Goal: Transaction & Acquisition: Purchase product/service

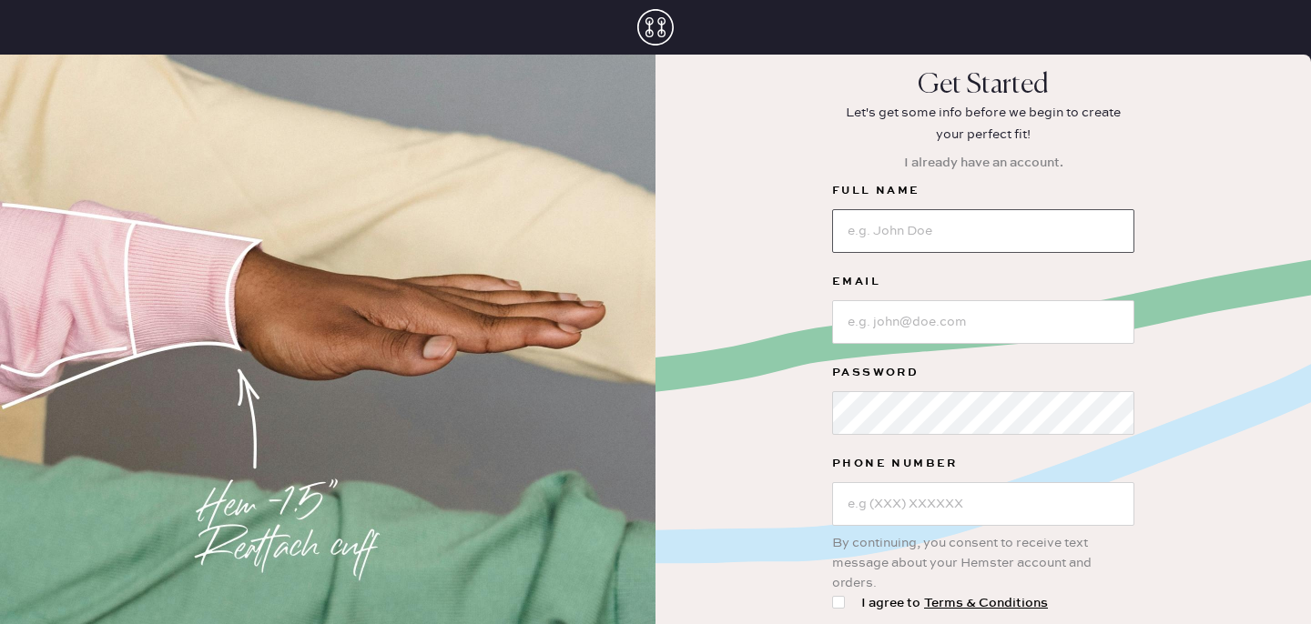
click at [948, 227] on input at bounding box center [983, 231] width 302 height 44
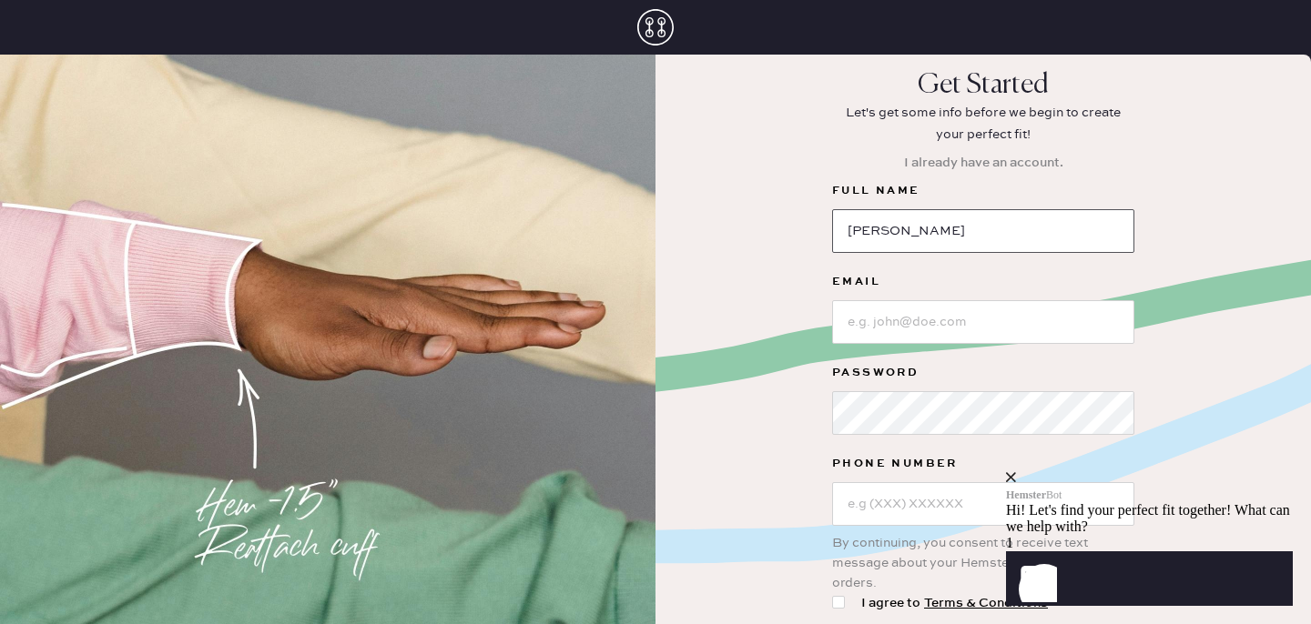
type input "[PERSON_NAME]"
type input "[EMAIL_ADDRESS][DOMAIN_NAME]"
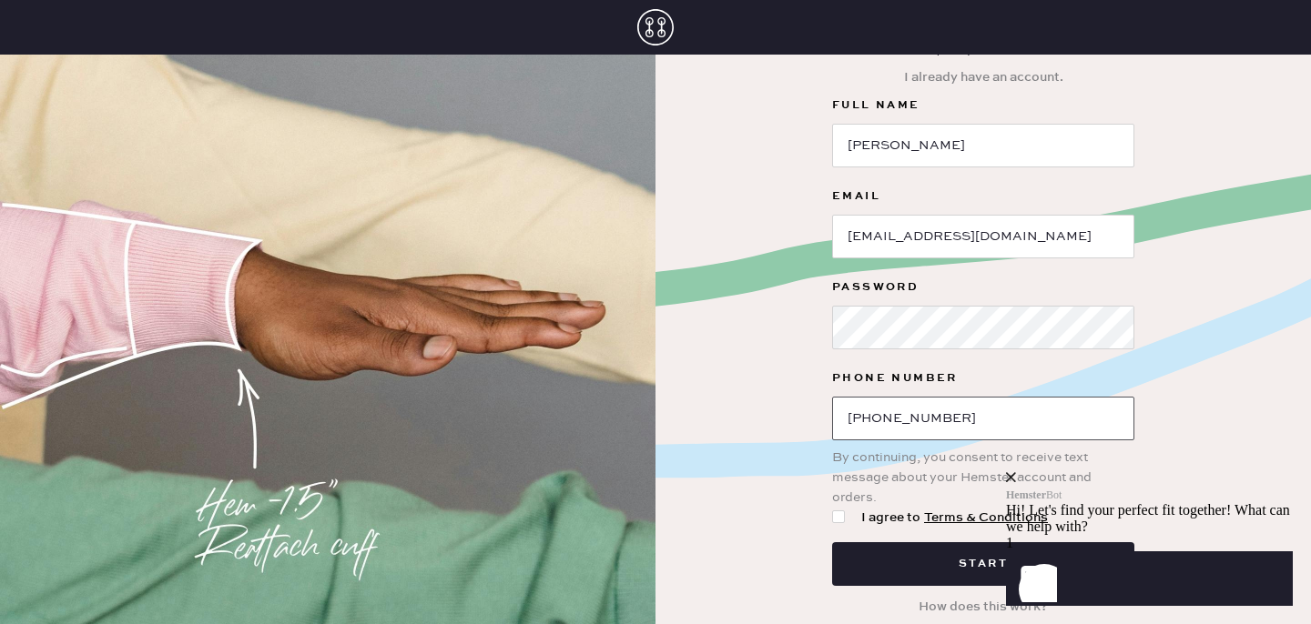
type input "[PHONE_NUMBER]"
click at [839, 520] on div at bounding box center [838, 517] width 13 height 13
click at [833, 509] on input "I agree to Terms & Conditions" at bounding box center [832, 508] width 1 height 1
checkbox input "true"
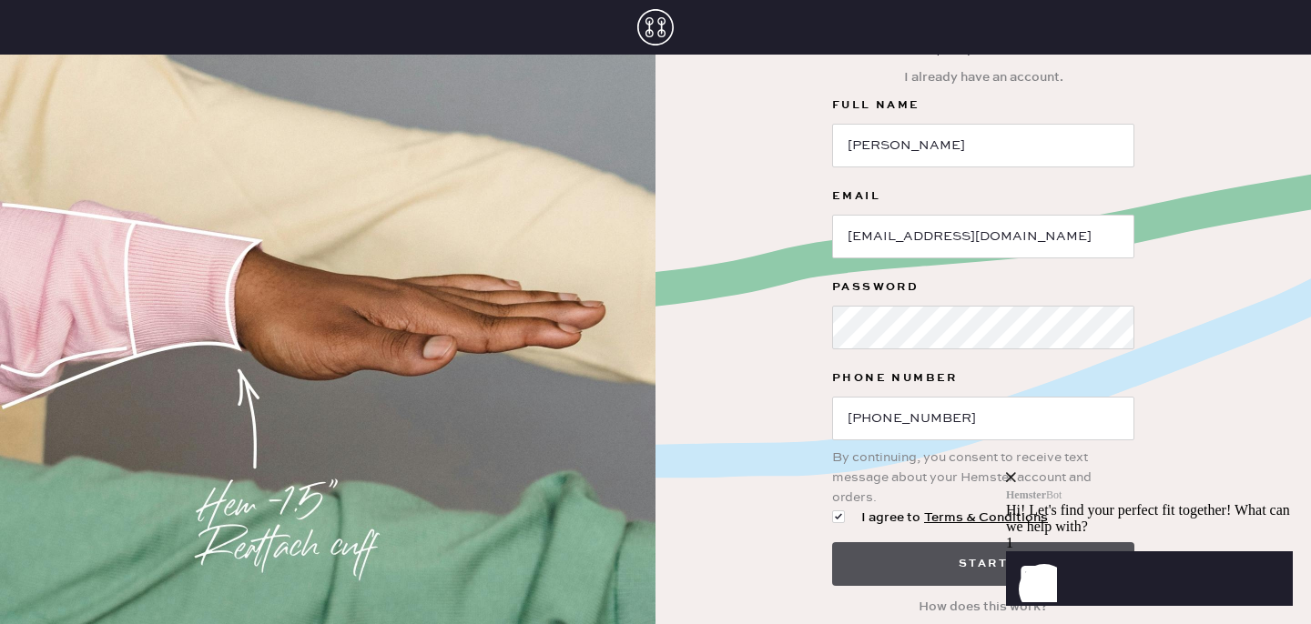
click at [872, 553] on button "Start" at bounding box center [983, 565] width 302 height 44
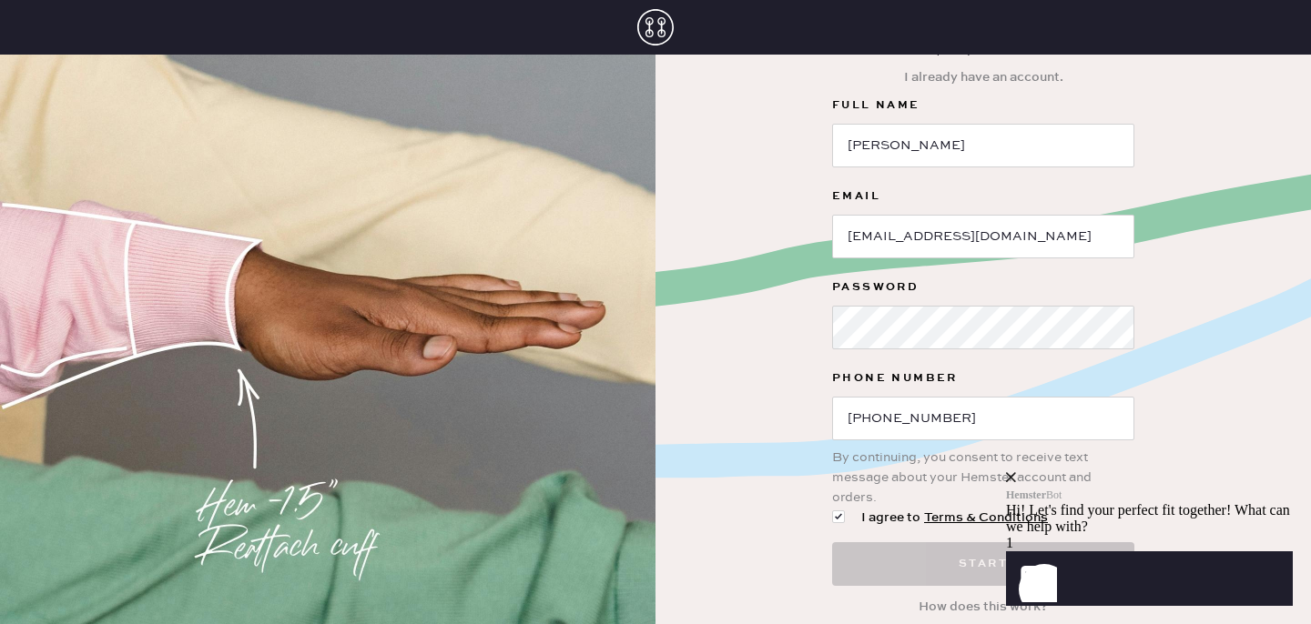
scroll to position [0, 0]
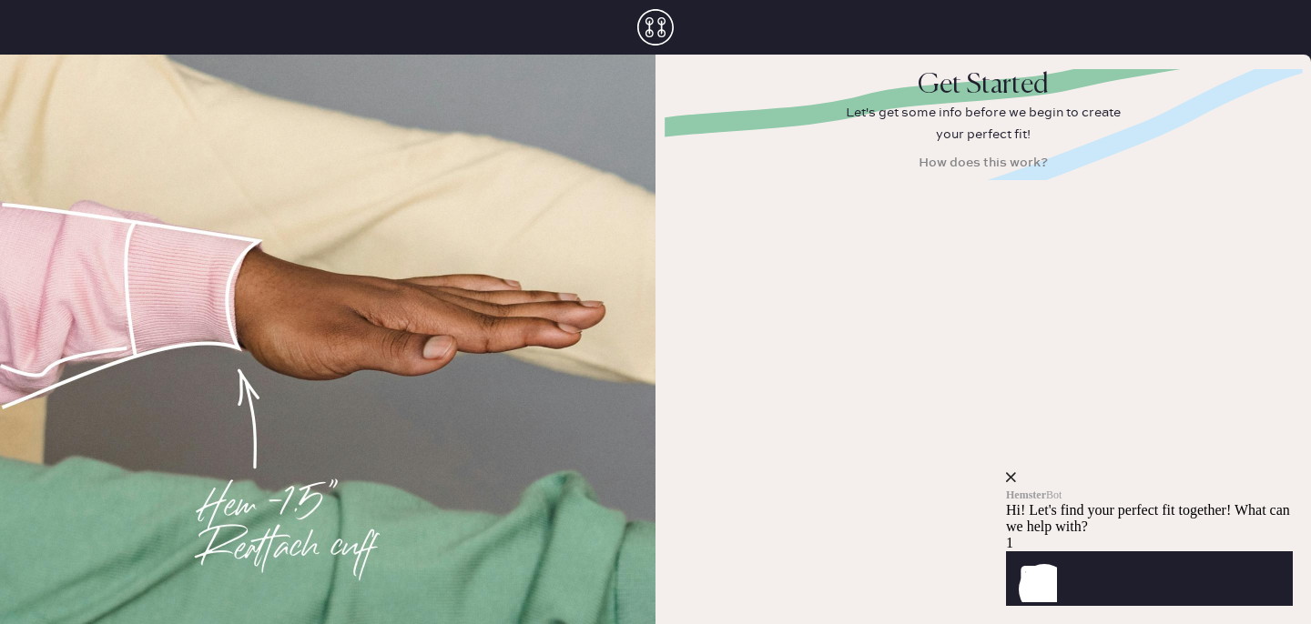
click at [1016, 472] on icon "close" at bounding box center [1011, 477] width 10 height 10
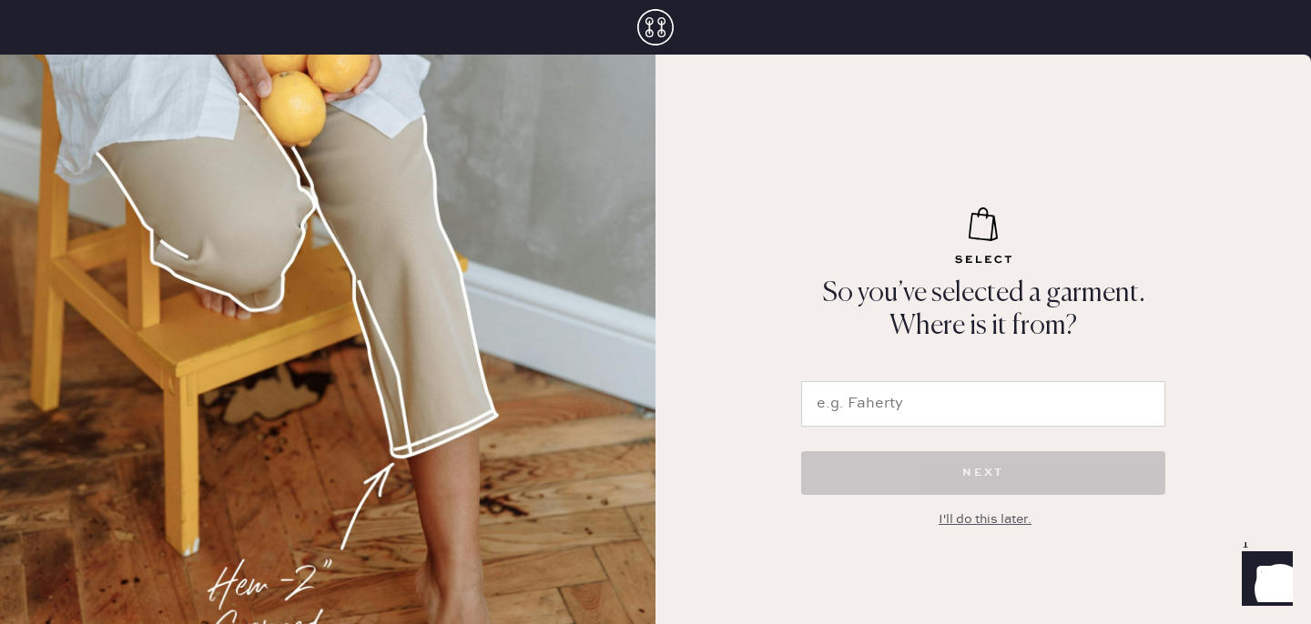
click at [929, 401] on input "text" at bounding box center [983, 404] width 364 height 46
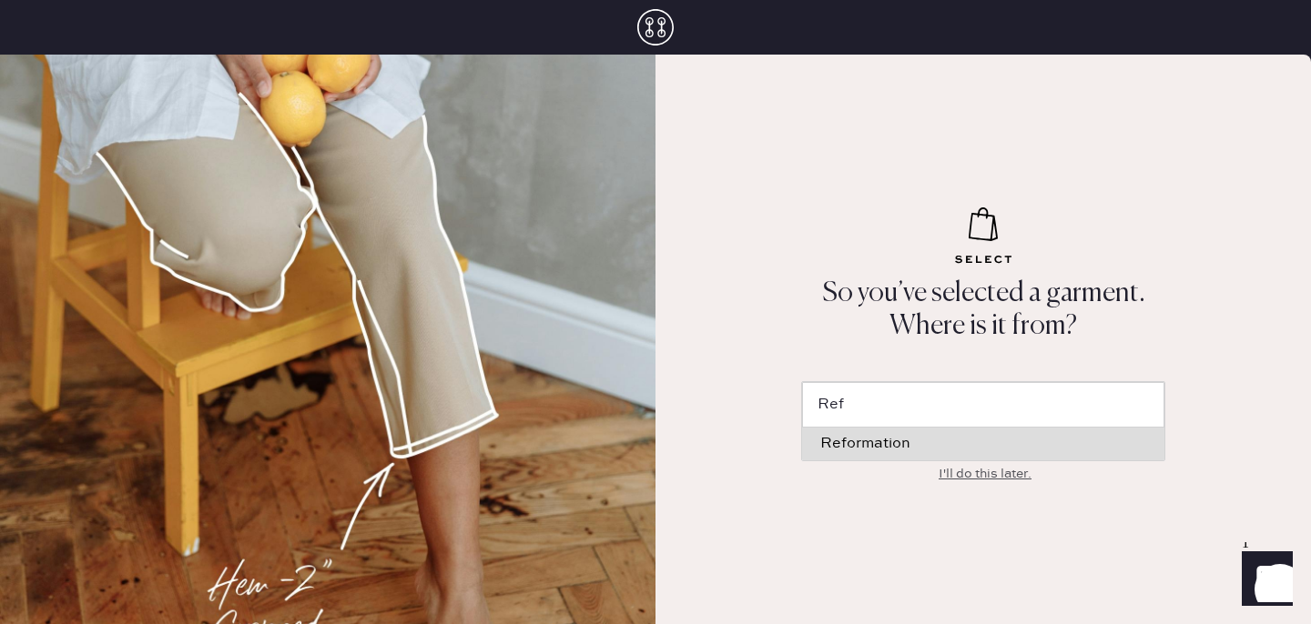
click at [923, 449] on div "Reformation" at bounding box center [983, 444] width 326 height 15
type input "Reformation"
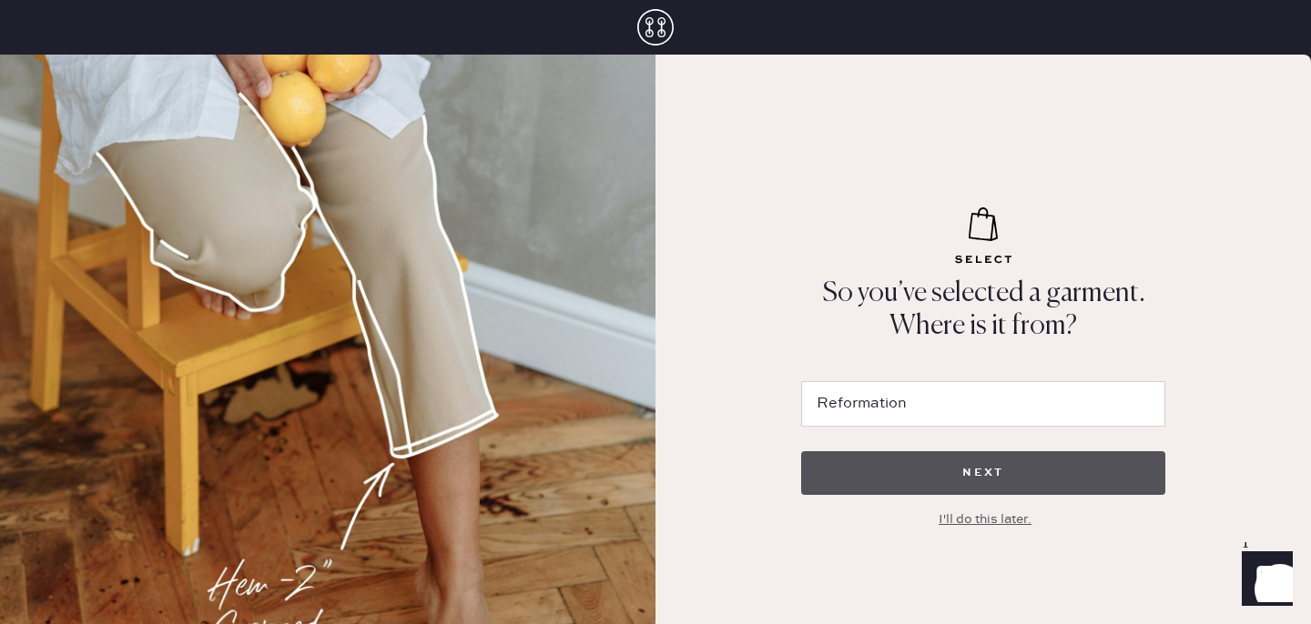
click at [971, 474] on button "NEXT" at bounding box center [983, 474] width 364 height 44
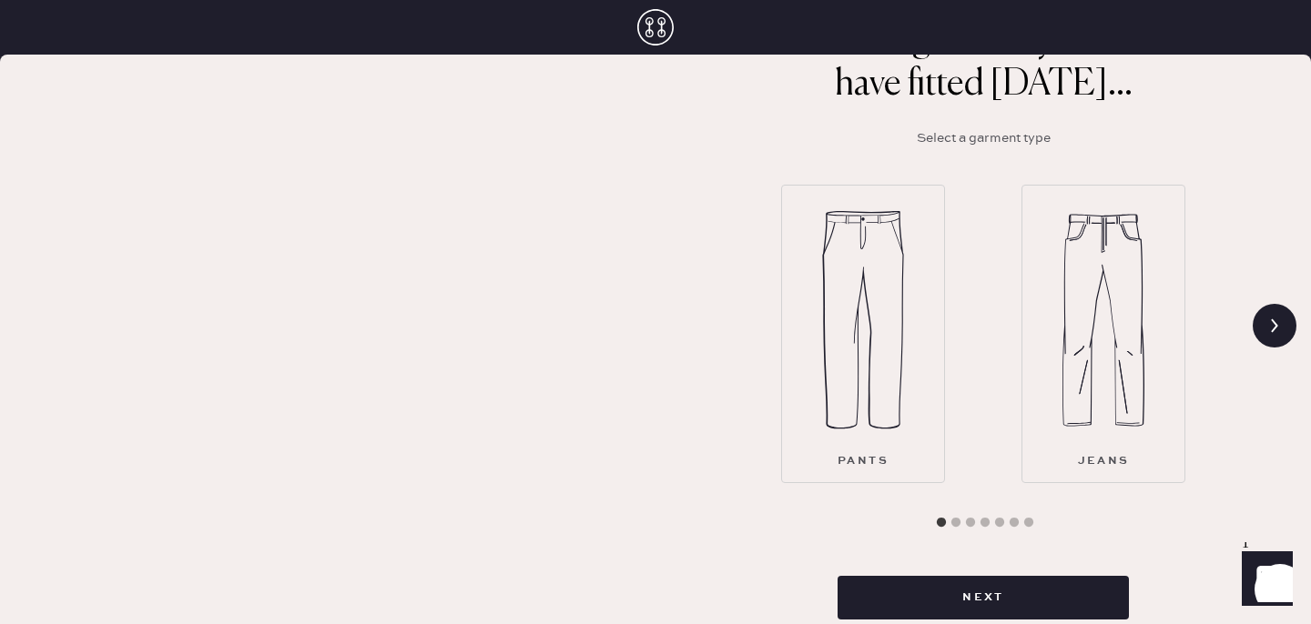
scroll to position [200, 0]
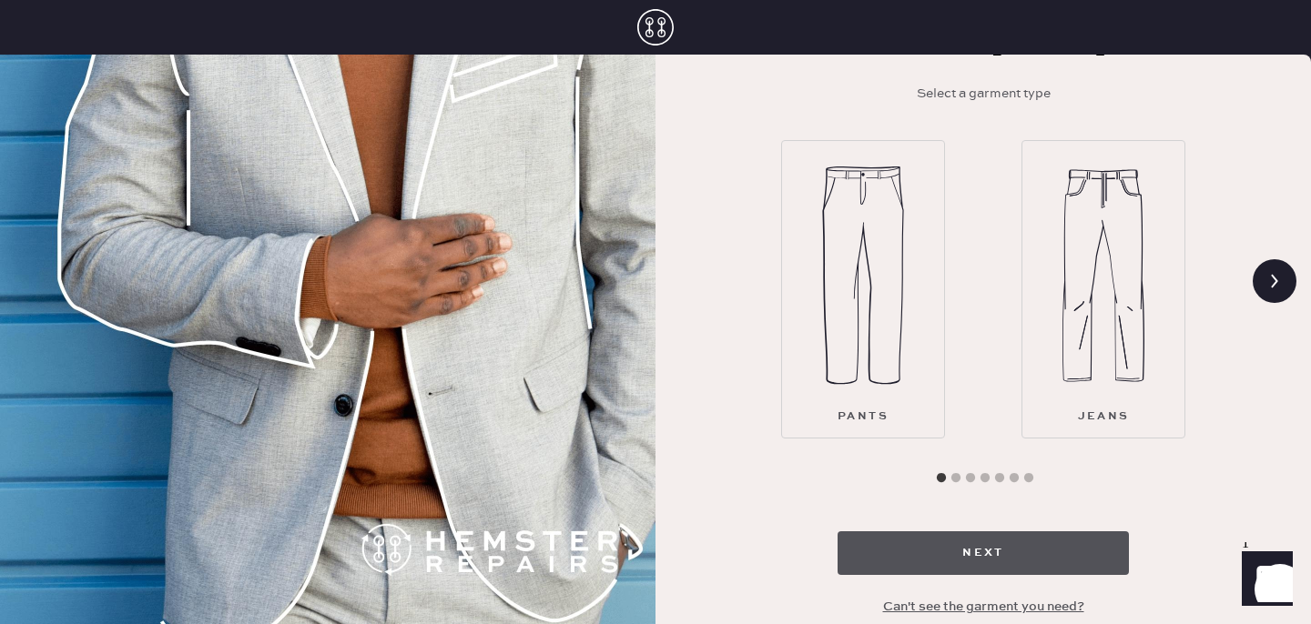
click at [936, 532] on button "Next" at bounding box center [983, 554] width 291 height 44
click at [989, 547] on button "Next" at bounding box center [983, 554] width 291 height 44
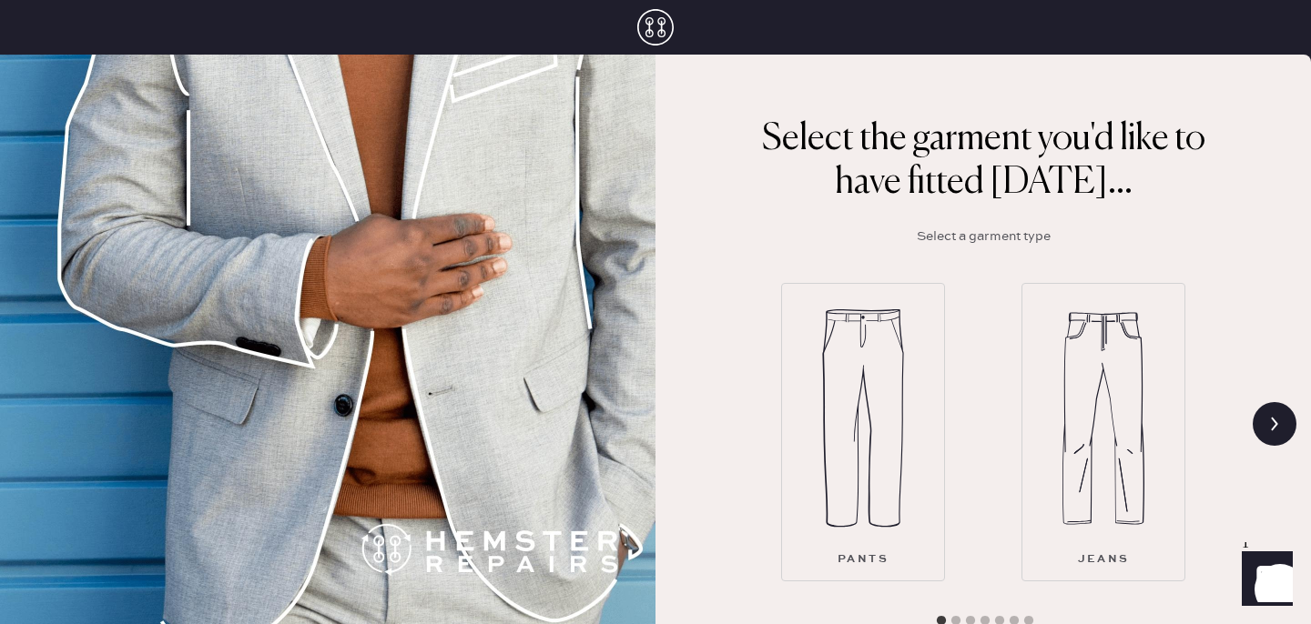
scroll to position [99, 0]
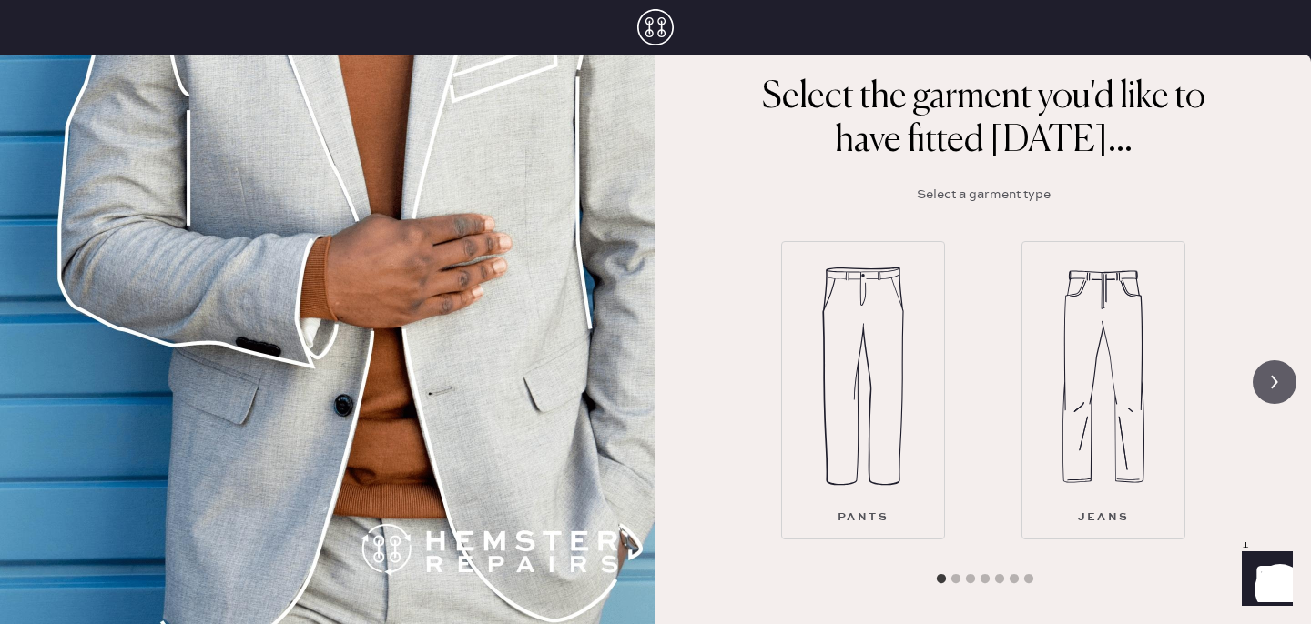
click at [1283, 391] on icon at bounding box center [1274, 382] width 35 height 35
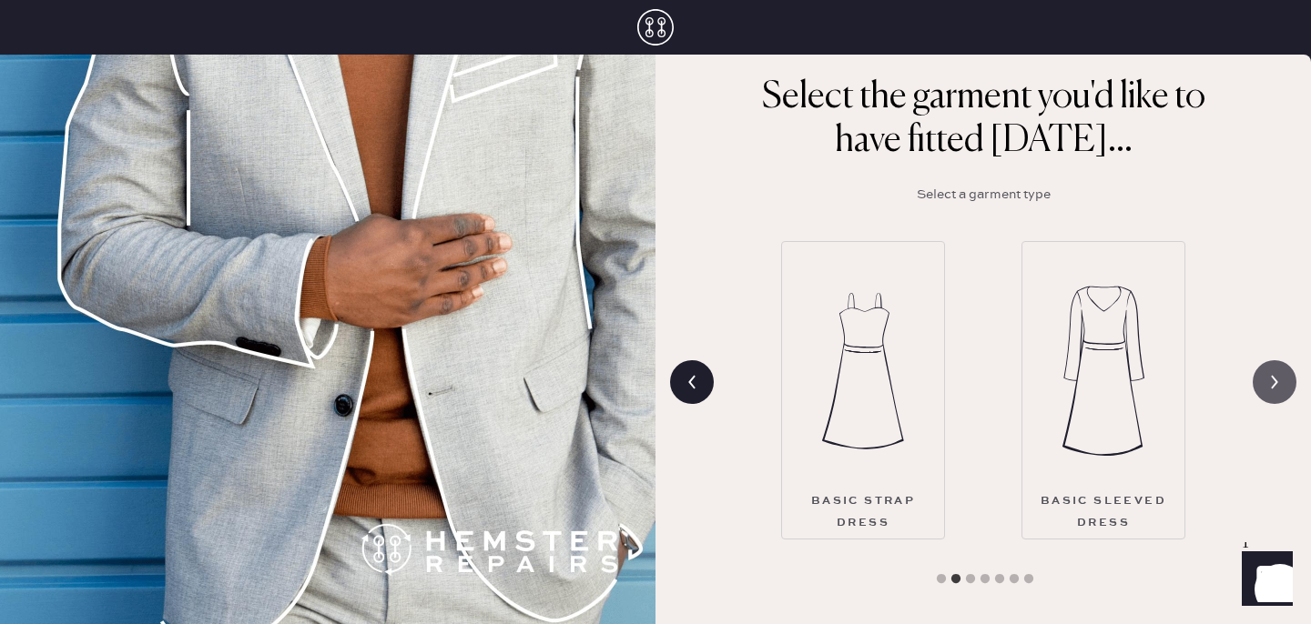
click at [1283, 391] on icon at bounding box center [1274, 382] width 35 height 35
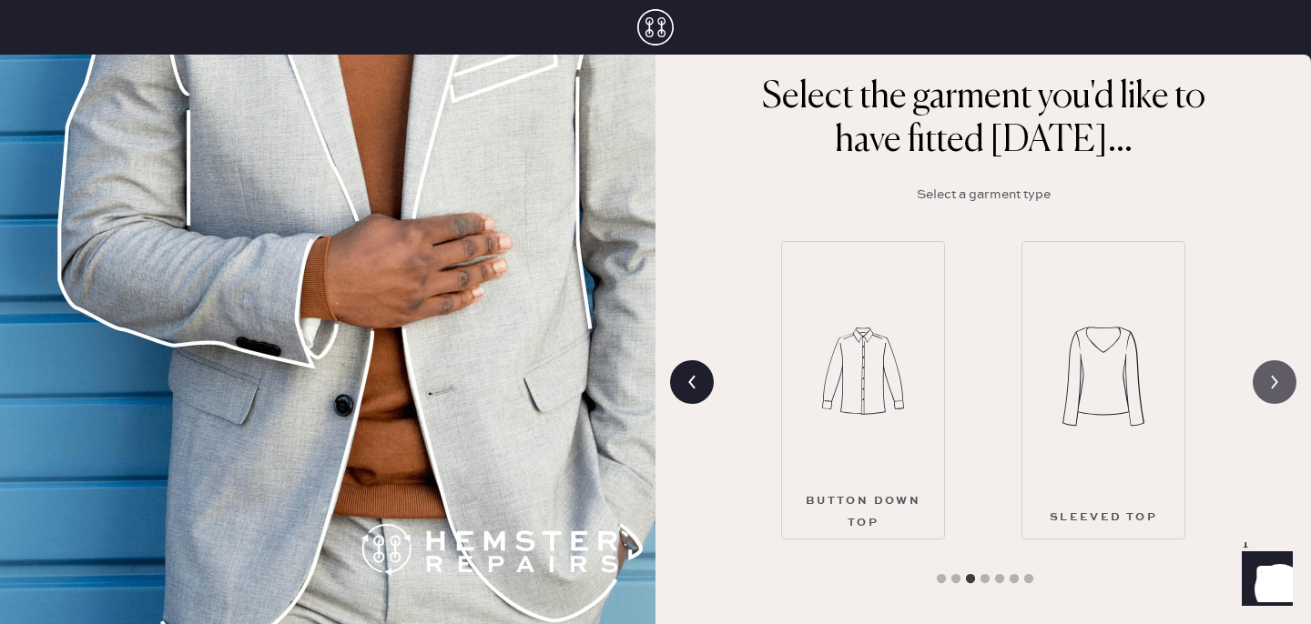
click at [1283, 391] on icon at bounding box center [1274, 382] width 35 height 35
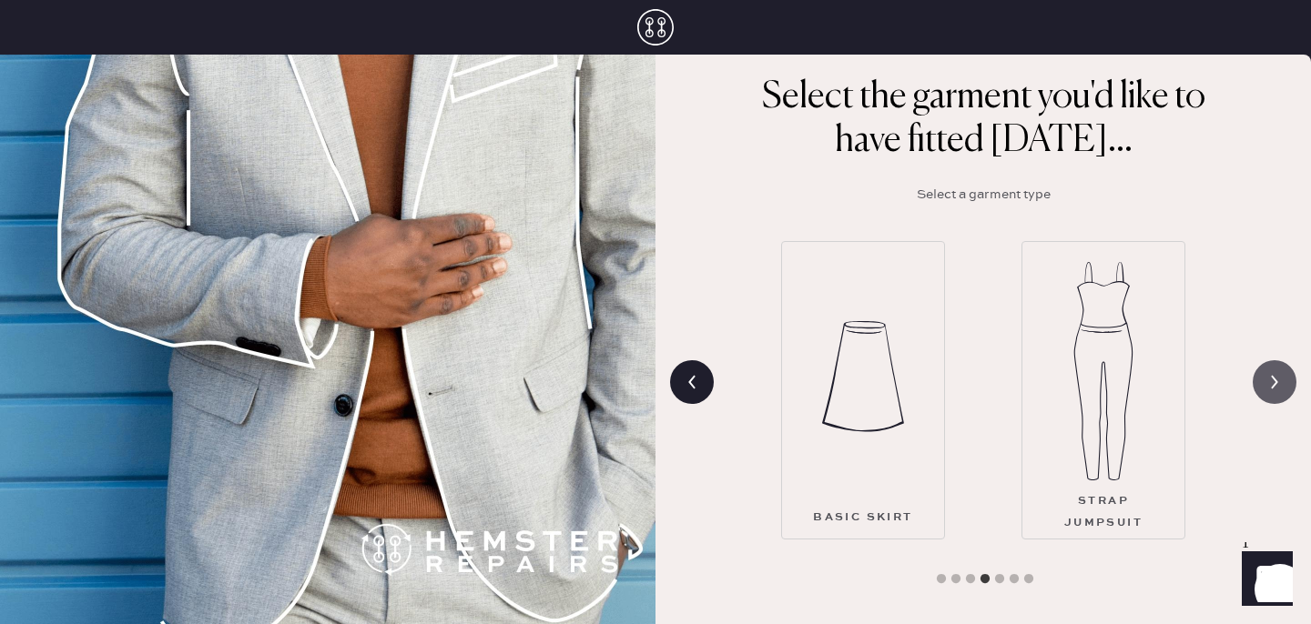
click at [1283, 391] on icon at bounding box center [1274, 382] width 35 height 35
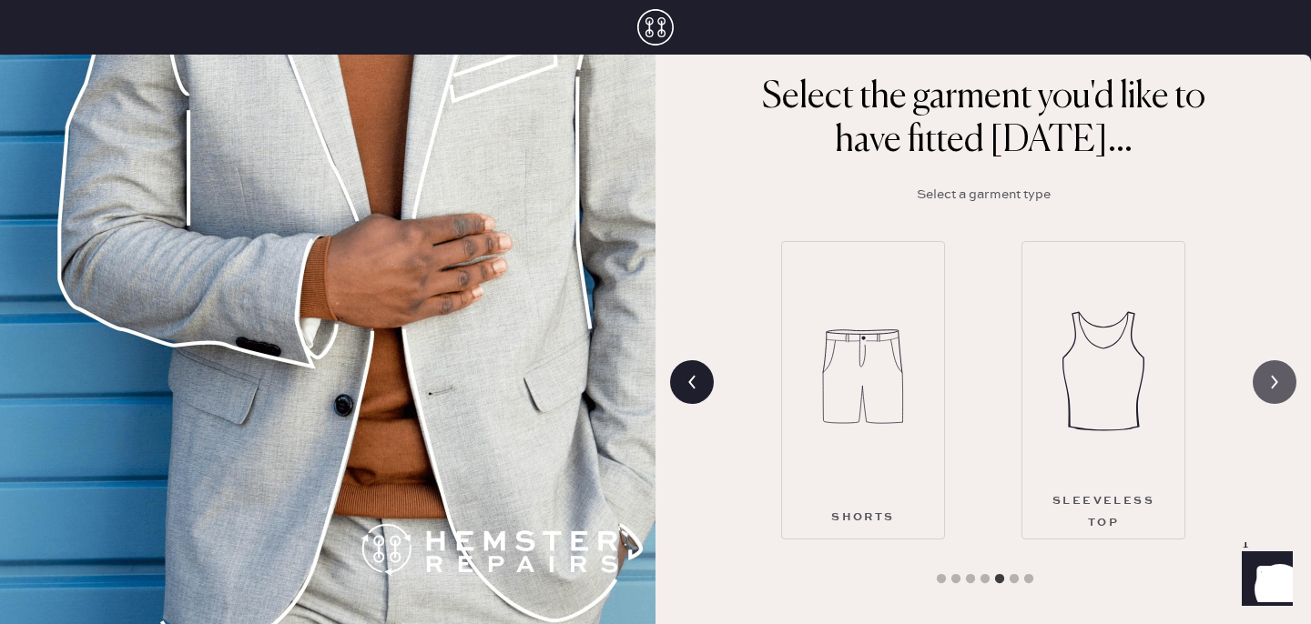
click at [1283, 391] on icon at bounding box center [1274, 382] width 35 height 35
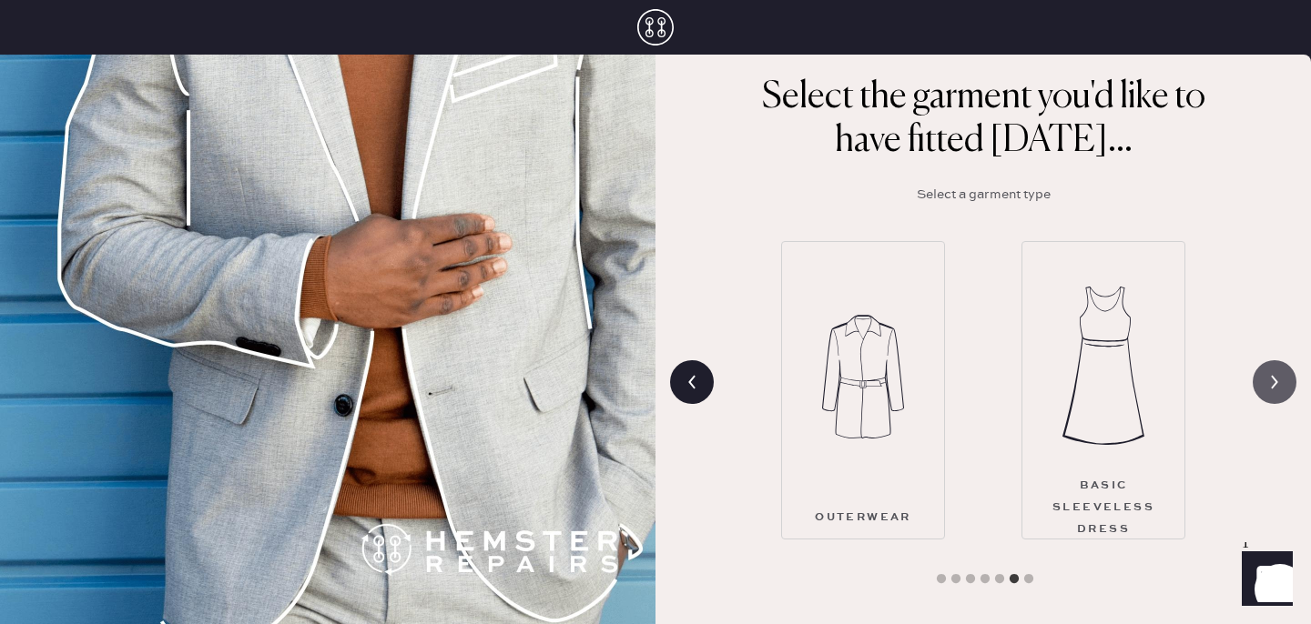
click at [1283, 390] on icon at bounding box center [1274, 382] width 35 height 35
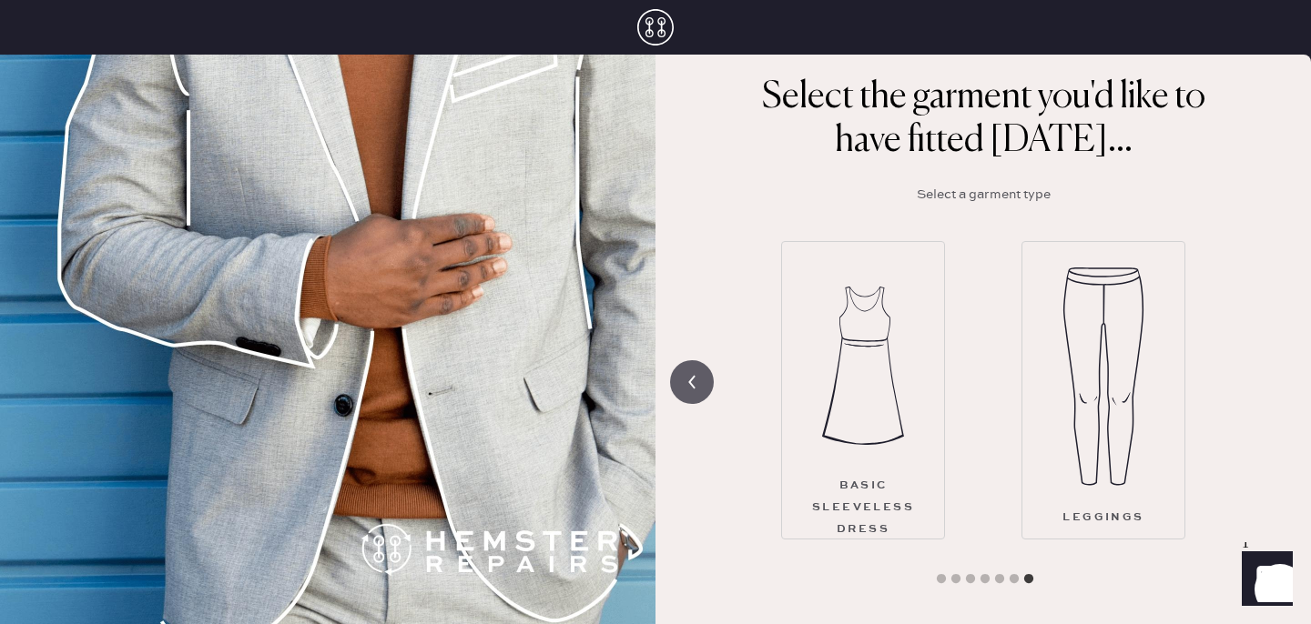
click at [706, 384] on icon at bounding box center [692, 382] width 35 height 35
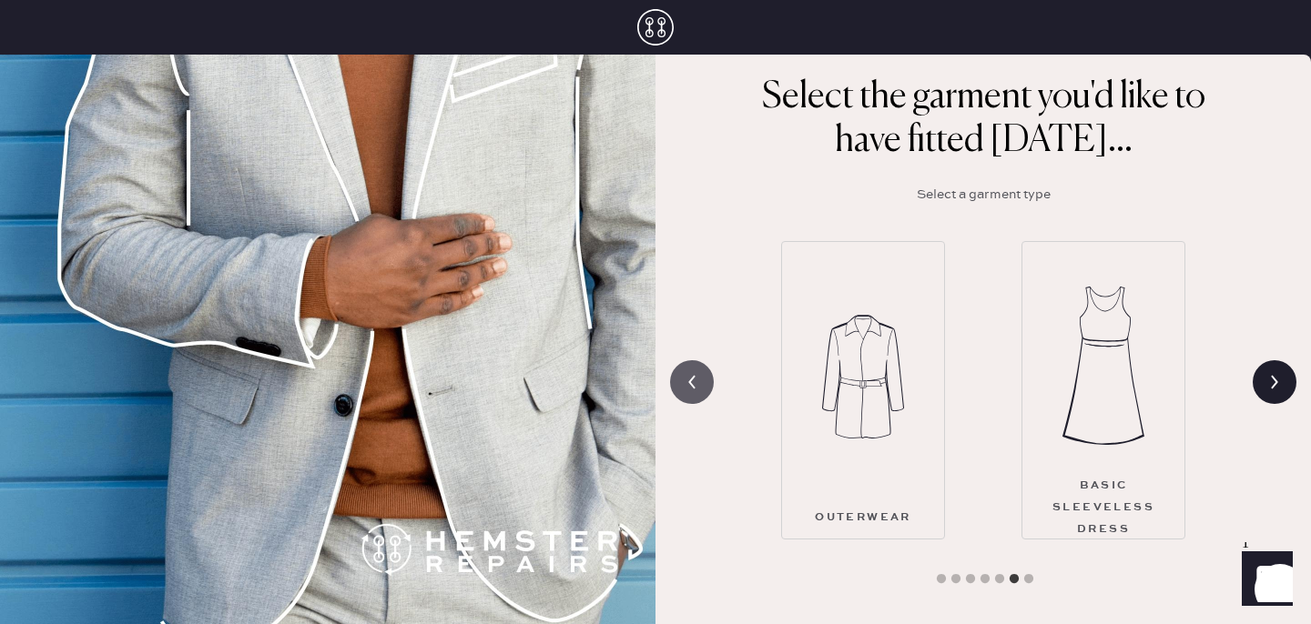
click at [706, 384] on icon at bounding box center [692, 382] width 35 height 35
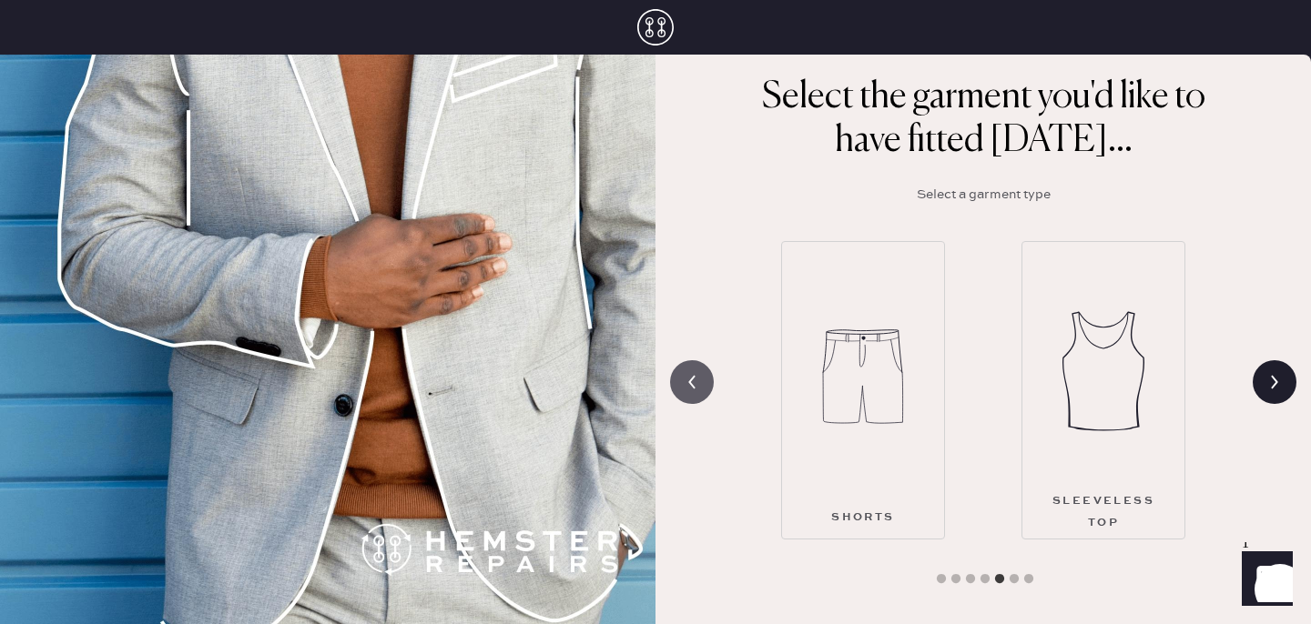
click at [706, 384] on icon at bounding box center [692, 382] width 35 height 35
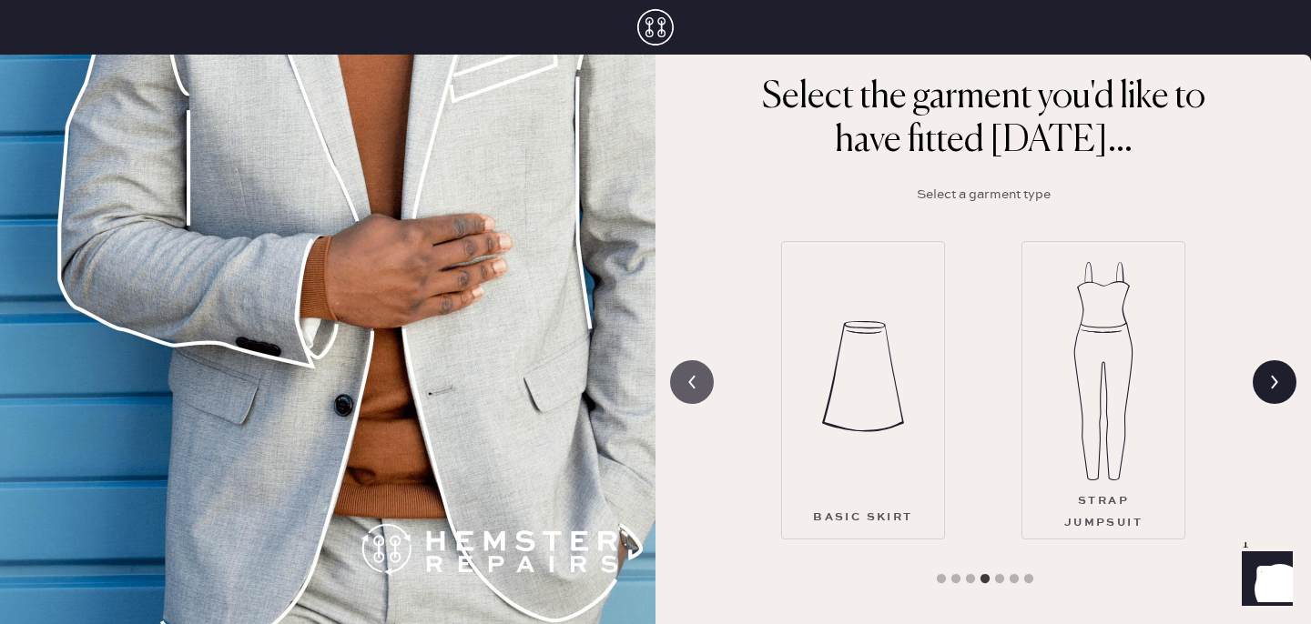
click at [706, 384] on icon at bounding box center [692, 382] width 35 height 35
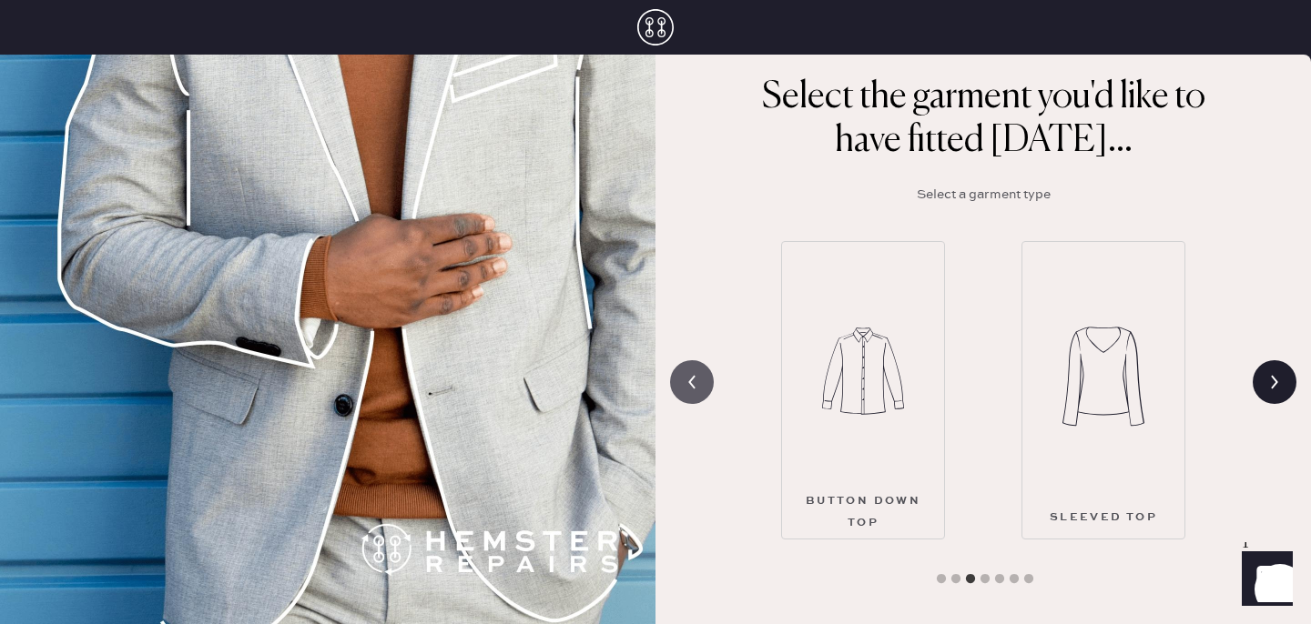
click at [706, 384] on icon at bounding box center [692, 382] width 35 height 35
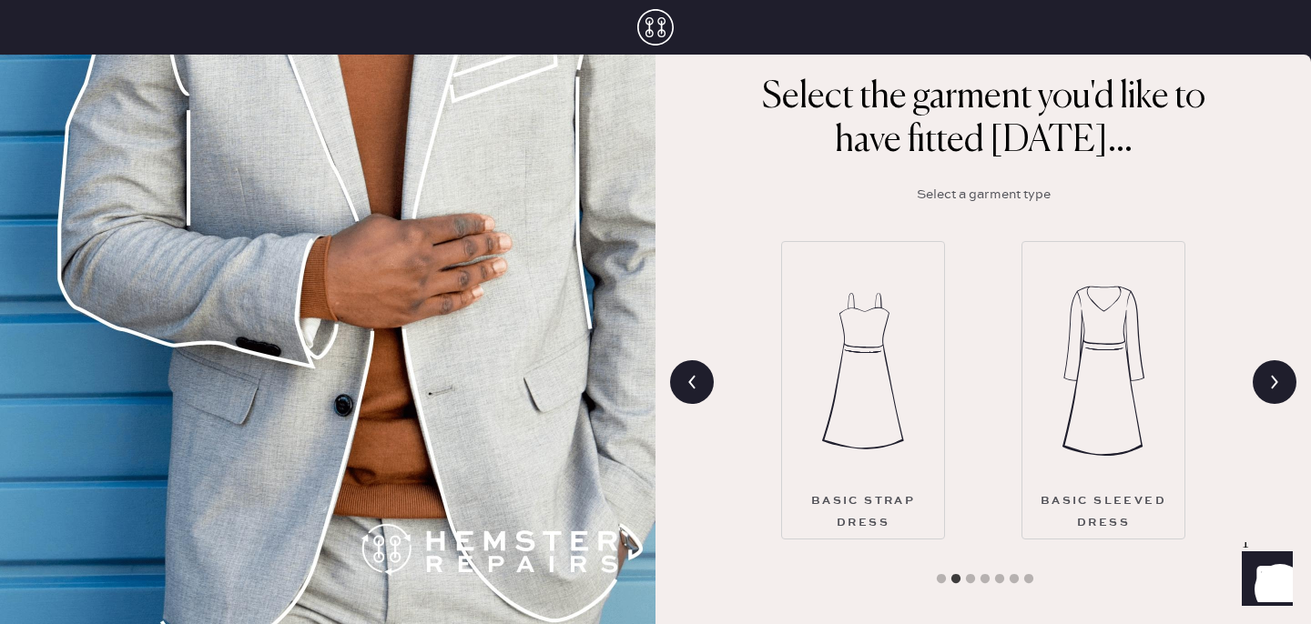
click at [861, 403] on img at bounding box center [863, 371] width 82 height 218
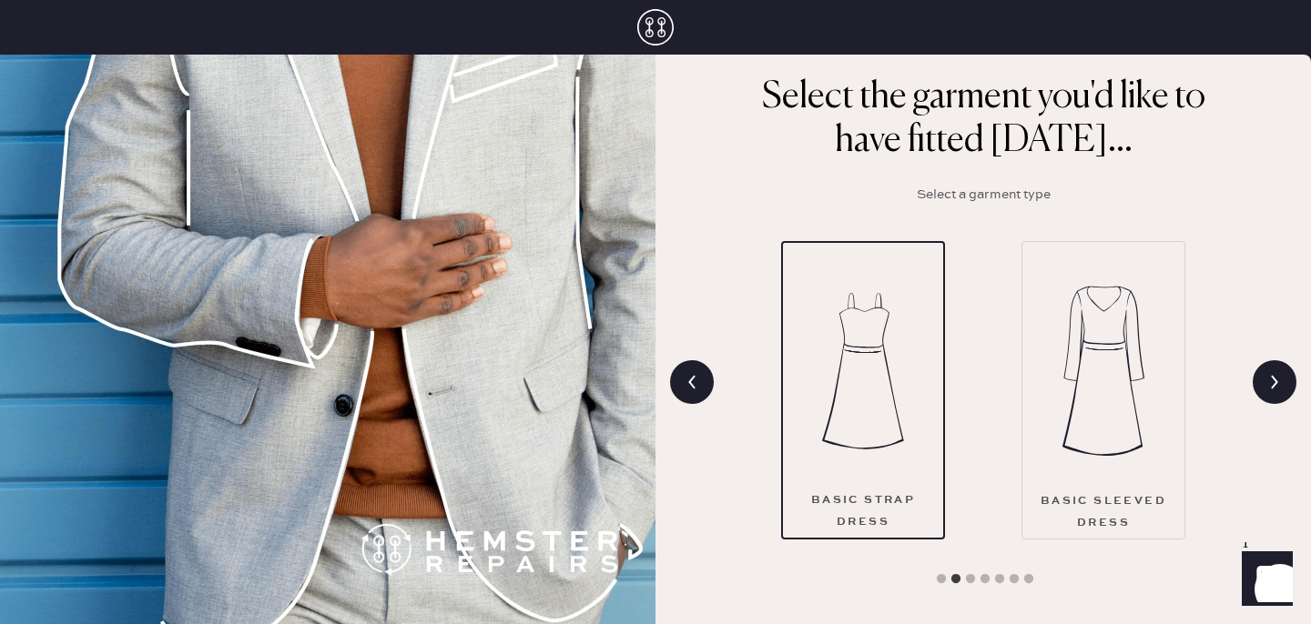
scroll to position [200, 0]
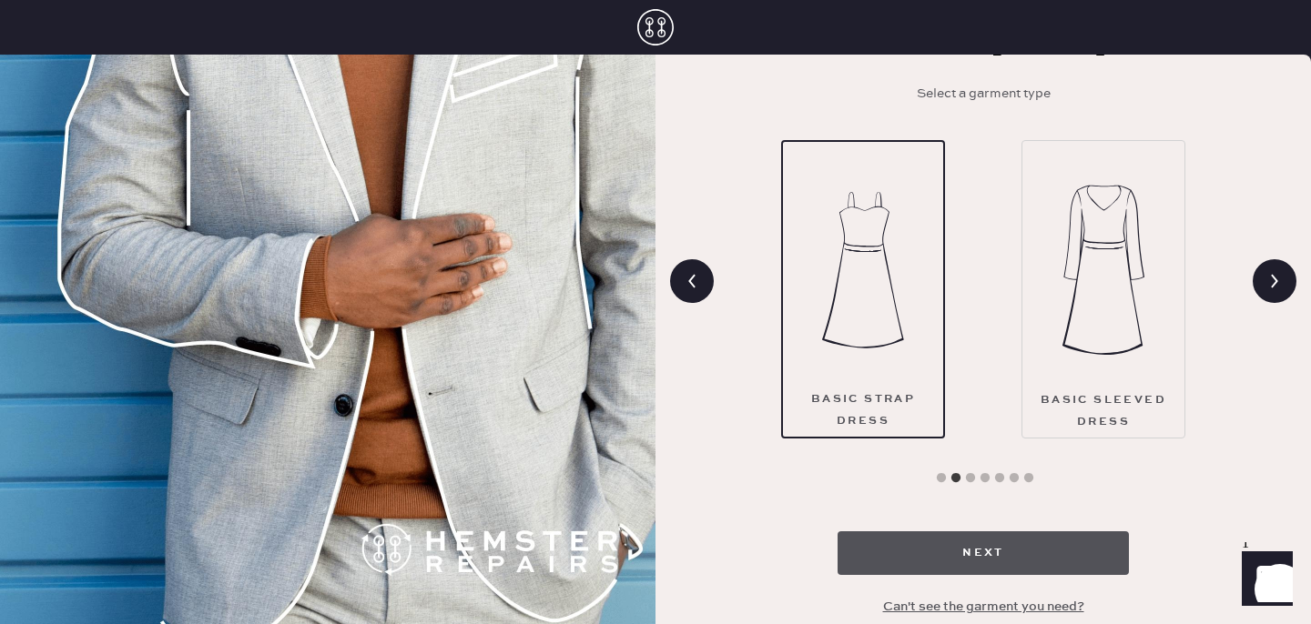
click at [1013, 559] on button "Next" at bounding box center [983, 554] width 291 height 44
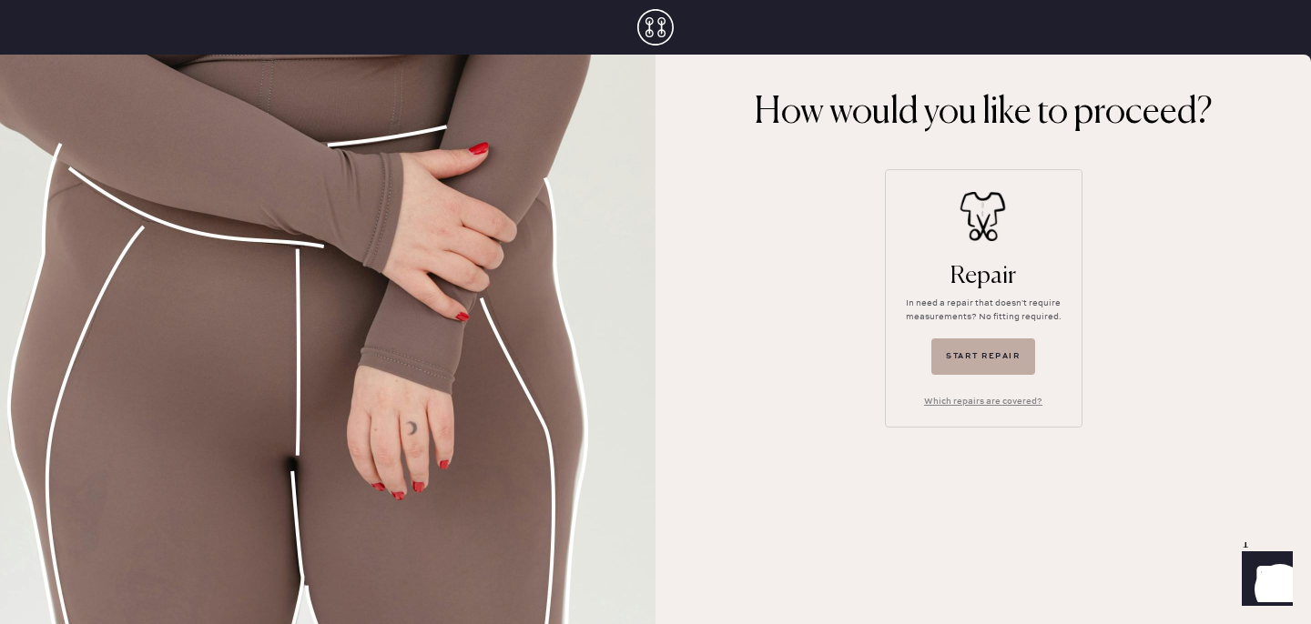
click at [990, 355] on button "Start repair" at bounding box center [983, 357] width 104 height 36
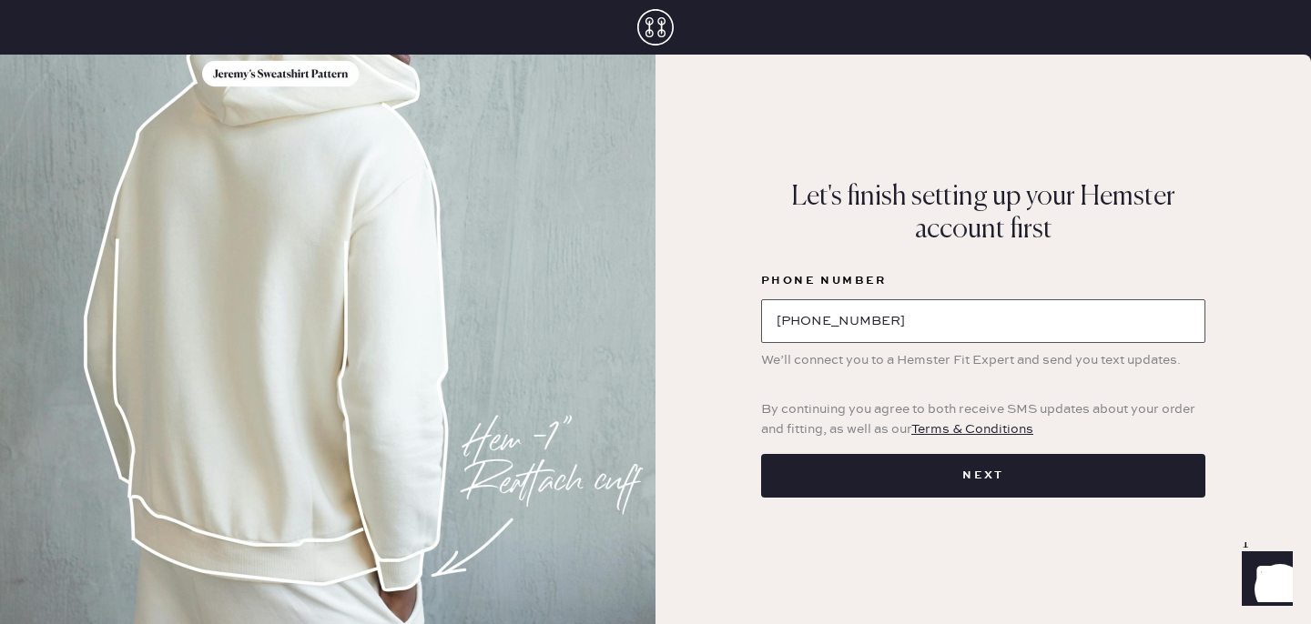
click at [971, 340] on input "[PHONE_NUMBER]" at bounding box center [983, 321] width 444 height 44
click at [990, 498] on div "Let's finish setting up your Hemster account first Phone Number [PHONE_NUMBER] …" at bounding box center [982, 340] width 655 height 570
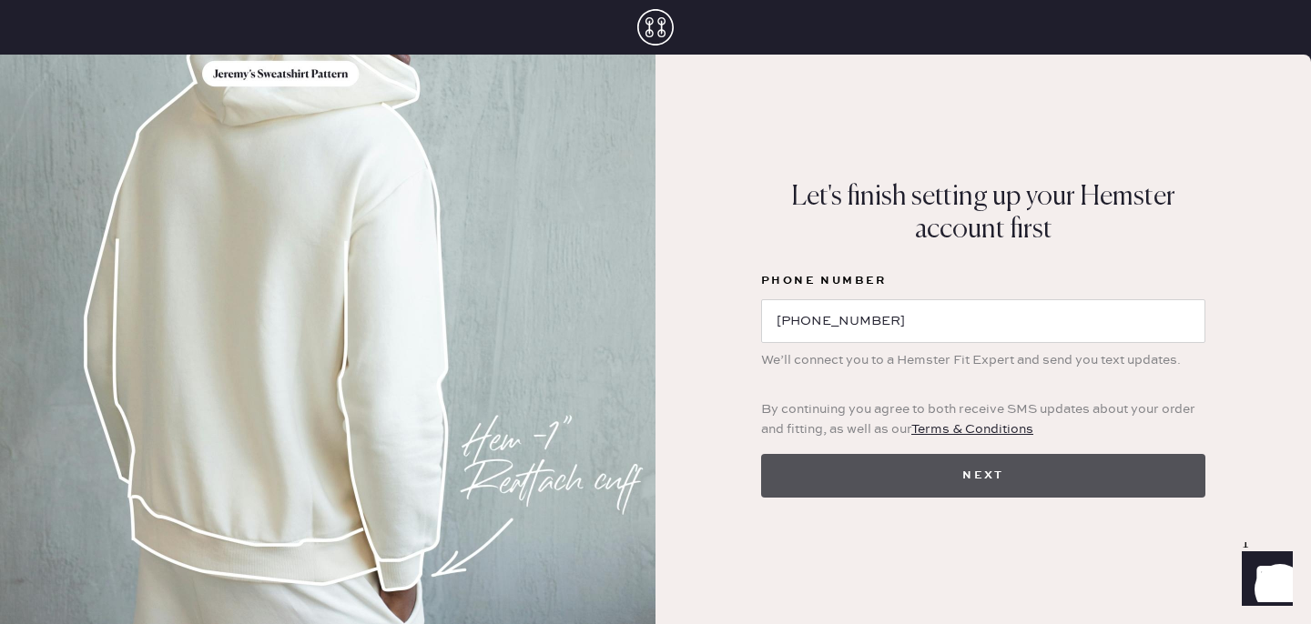
click at [976, 480] on button "Next" at bounding box center [983, 476] width 444 height 44
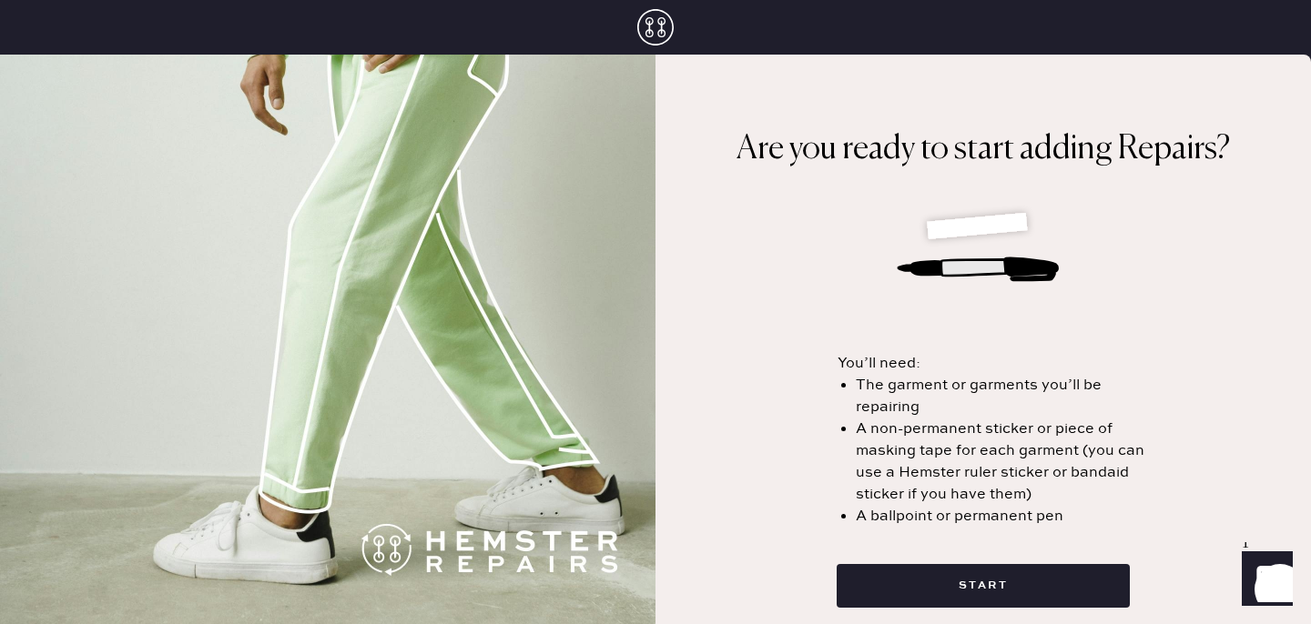
scroll to position [15, 0]
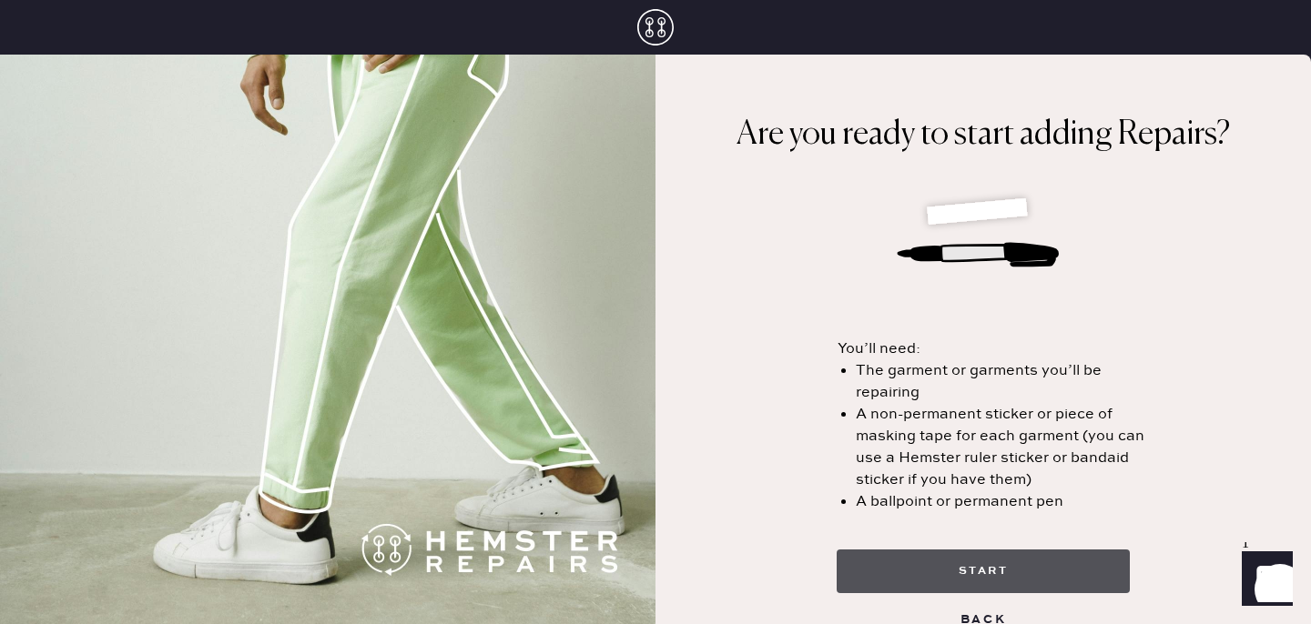
click at [959, 559] on button "start" at bounding box center [983, 572] width 293 height 44
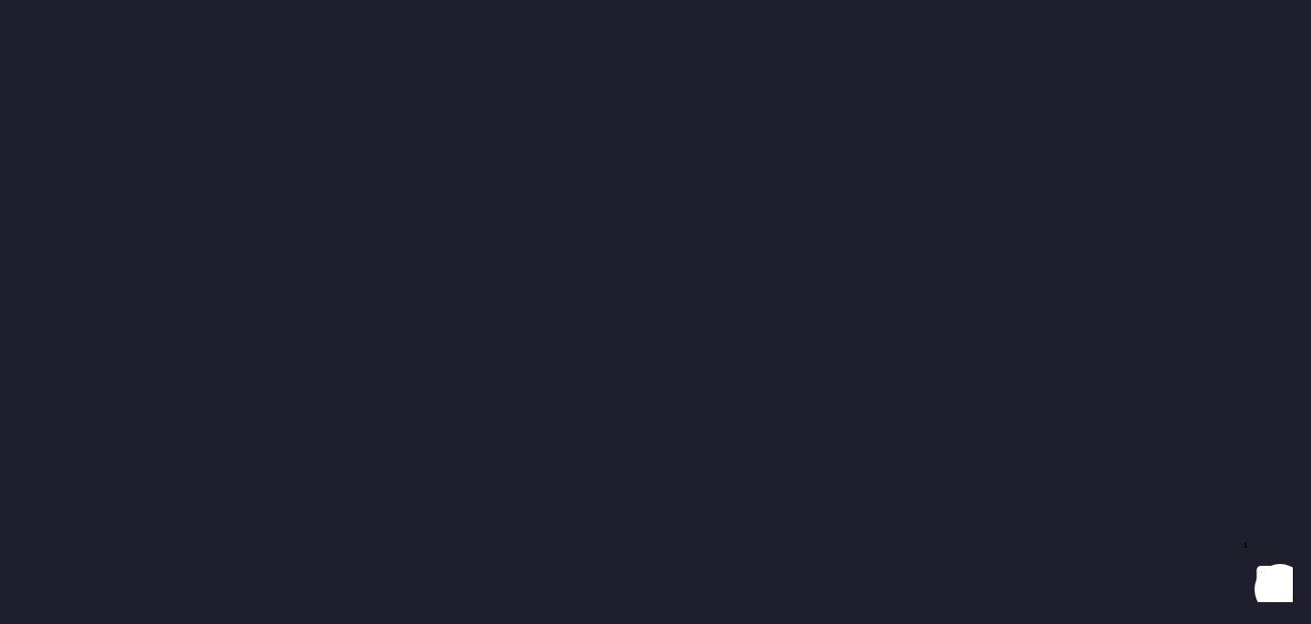
select select "6"
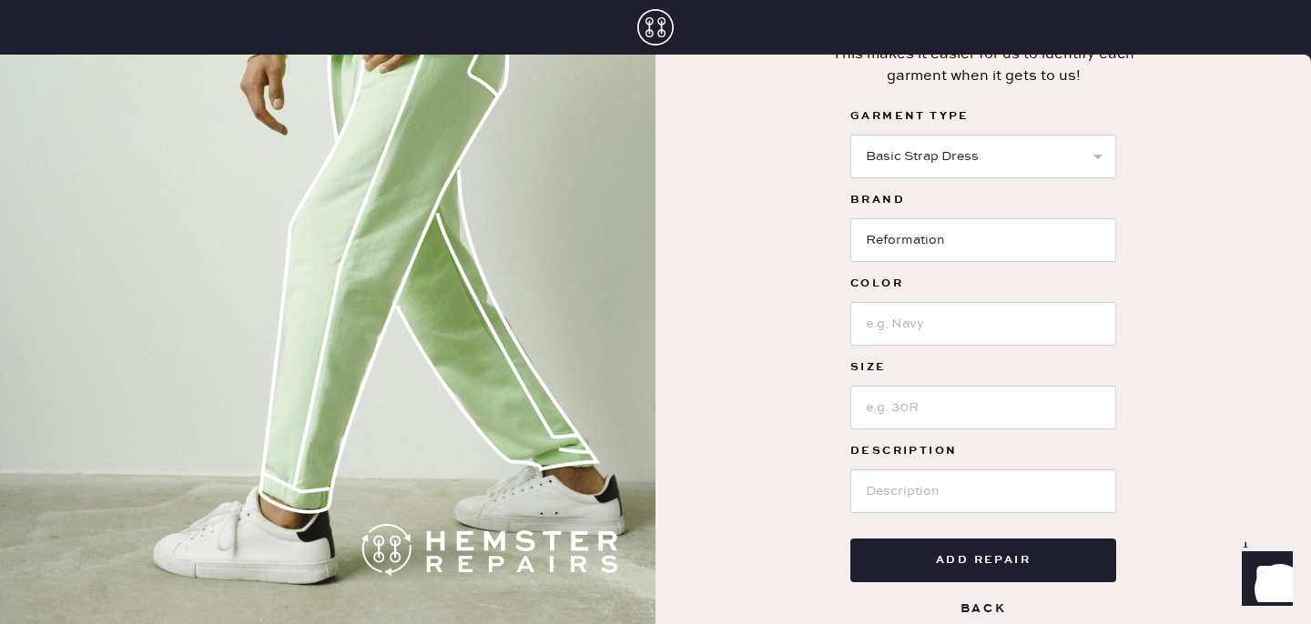
scroll to position [140, 0]
click at [886, 328] on input at bounding box center [983, 322] width 266 height 44
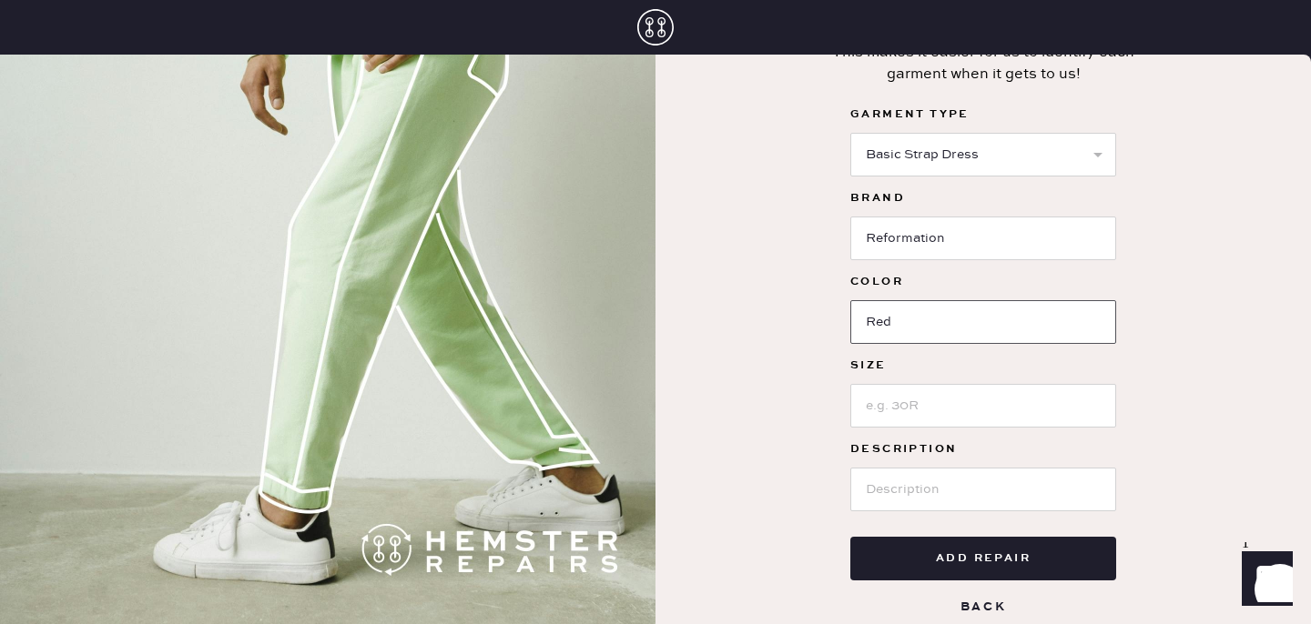
type input "Red"
click at [910, 409] on input at bounding box center [983, 406] width 266 height 44
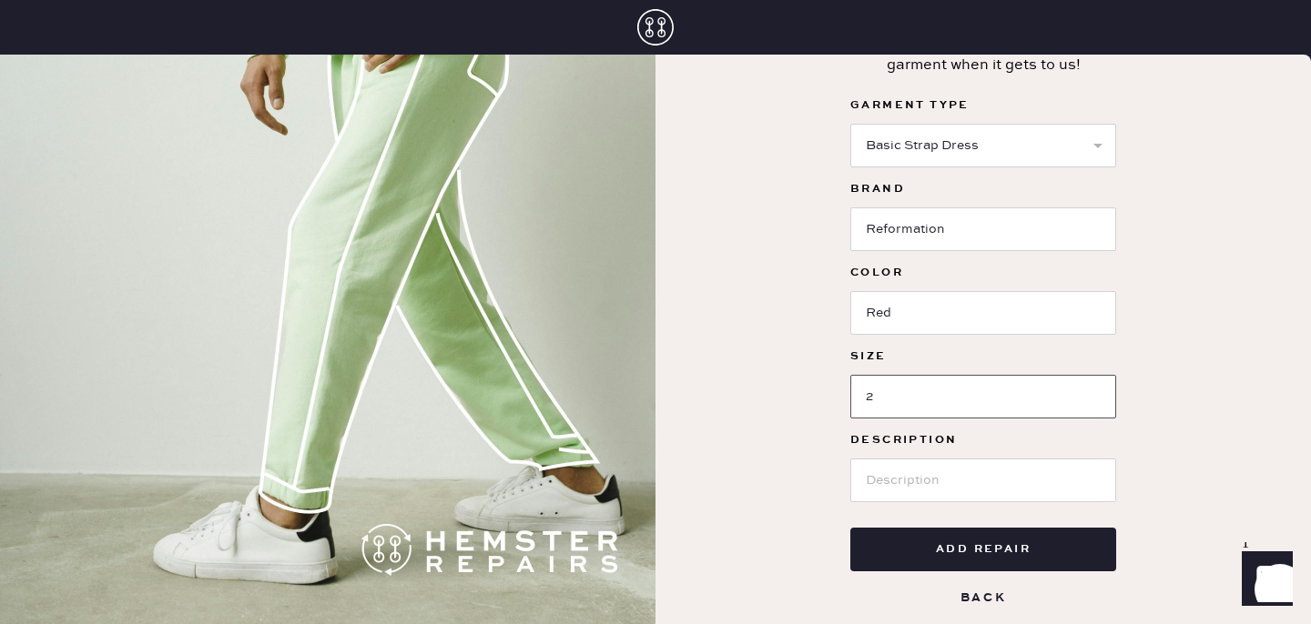
type input "2"
click at [935, 467] on input at bounding box center [983, 481] width 266 height 44
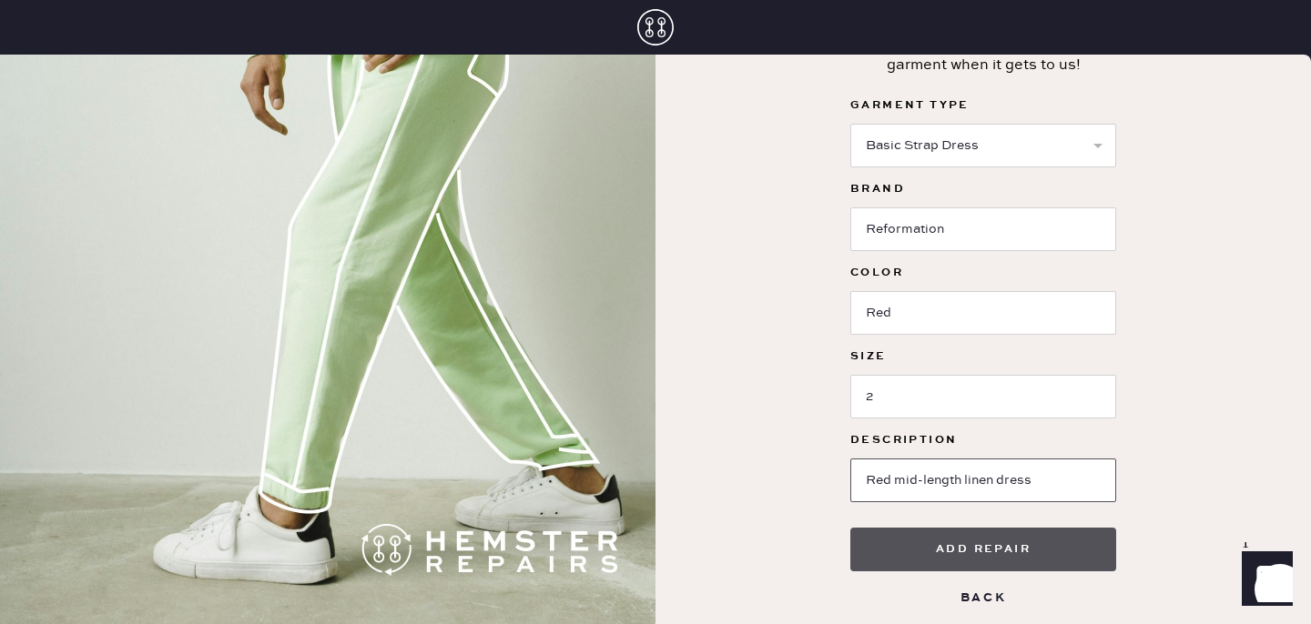
type input "Red mid-length linen dress"
click at [969, 546] on button "Add repair" at bounding box center [983, 550] width 266 height 44
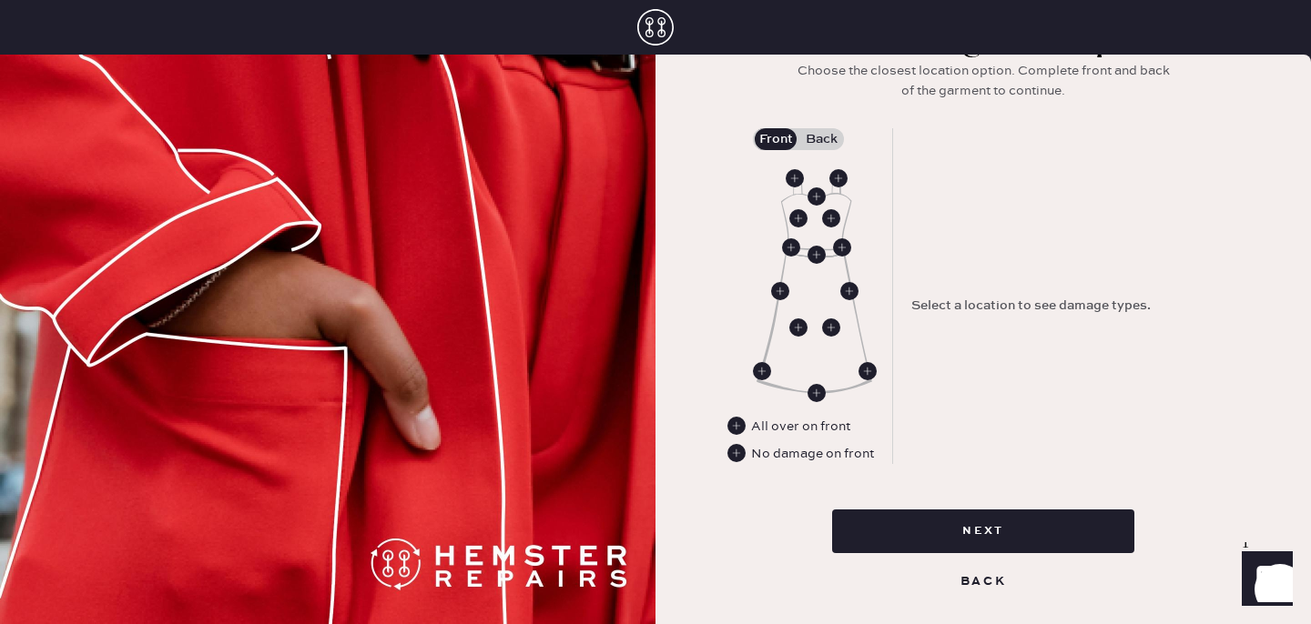
scroll to position [231, 0]
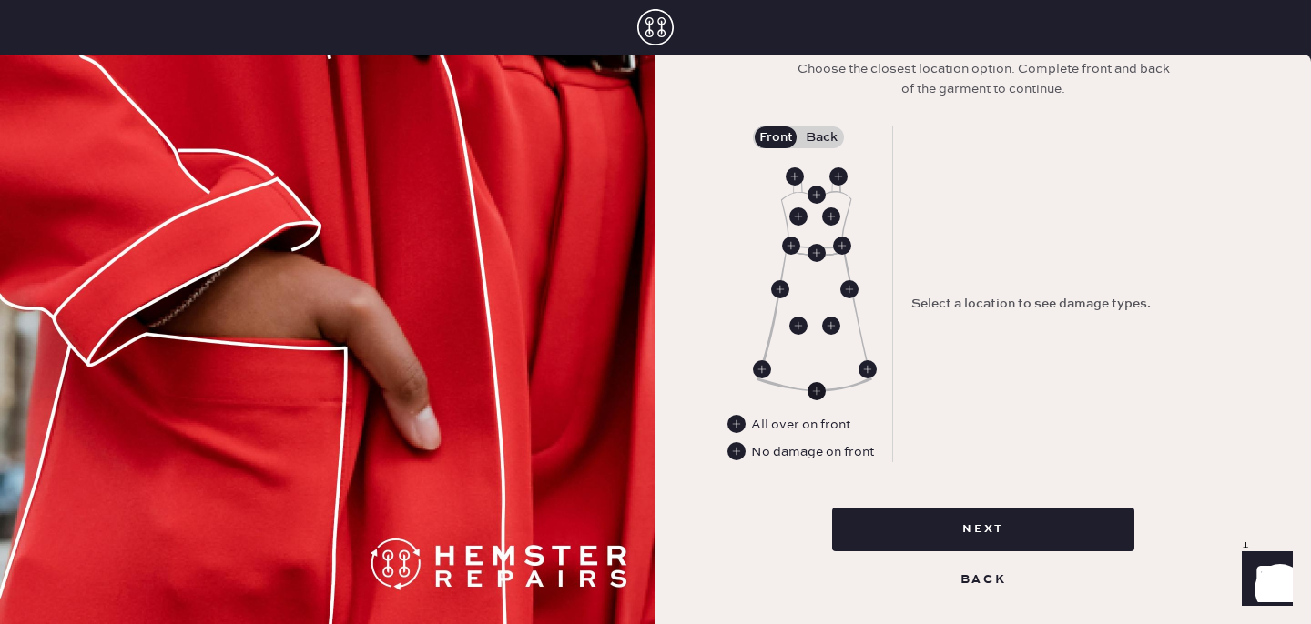
click at [817, 389] on use at bounding box center [816, 391] width 18 height 18
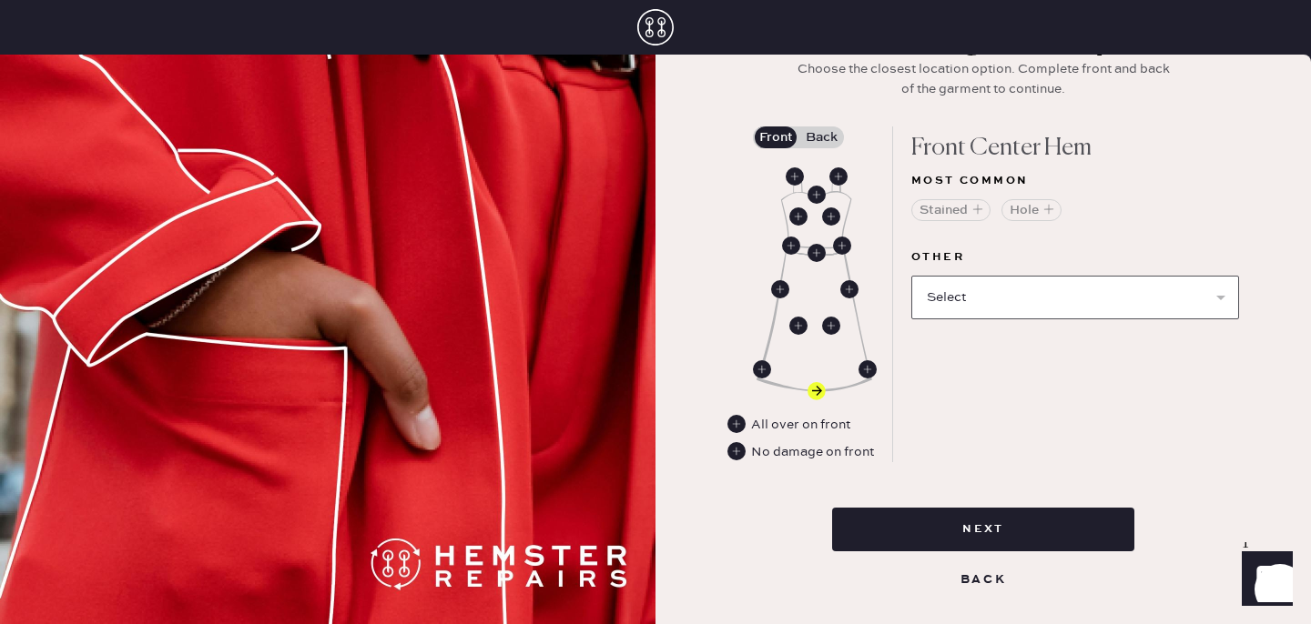
click at [986, 316] on select "Select Broken / Ripped Hem Broken Beads Broken Belt Loop Broken Button Broken C…" at bounding box center [1075, 298] width 328 height 44
select select "1665"
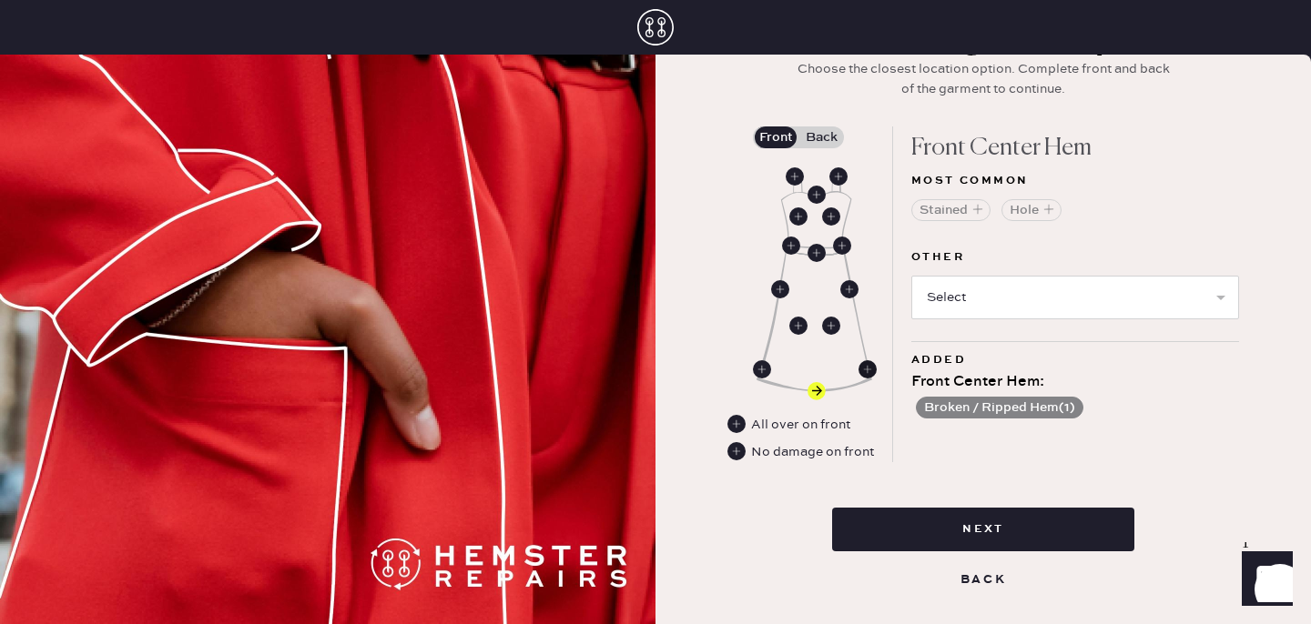
click at [870, 365] on use at bounding box center [867, 369] width 18 height 18
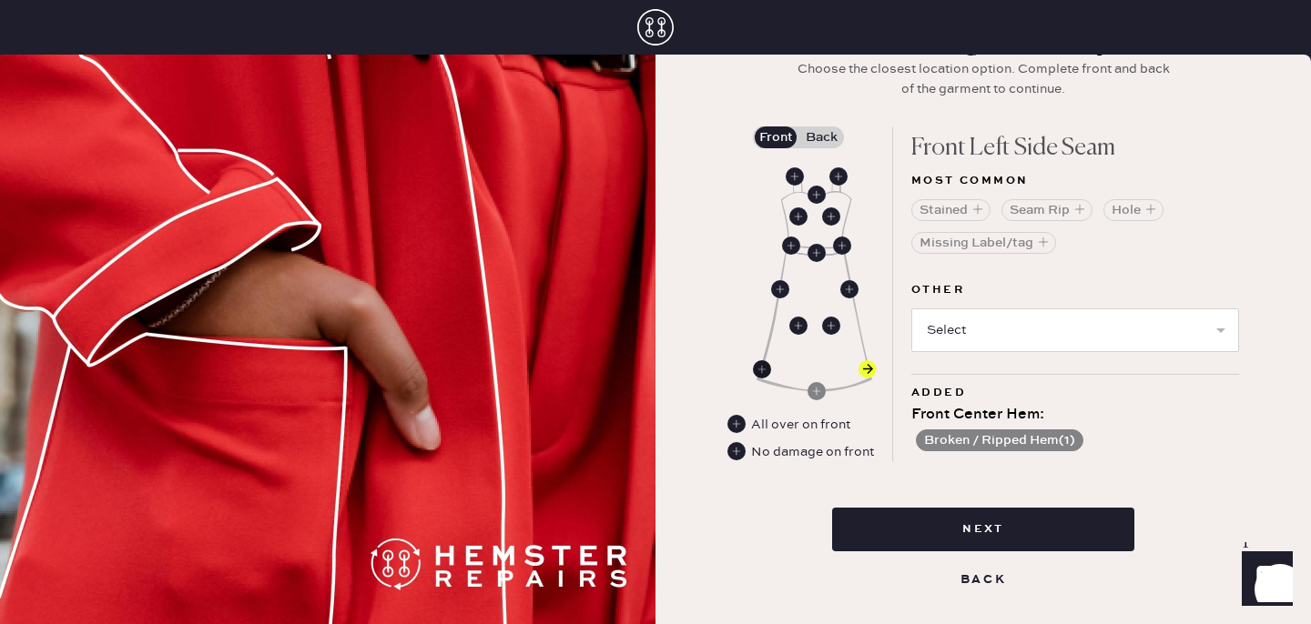
click at [756, 377] on use at bounding box center [762, 369] width 18 height 18
click at [1048, 322] on select "Select Broken / Ripped Hem Broken Beads Broken Belt Loop Broken Button Broken C…" at bounding box center [1075, 331] width 328 height 44
select select "1665"
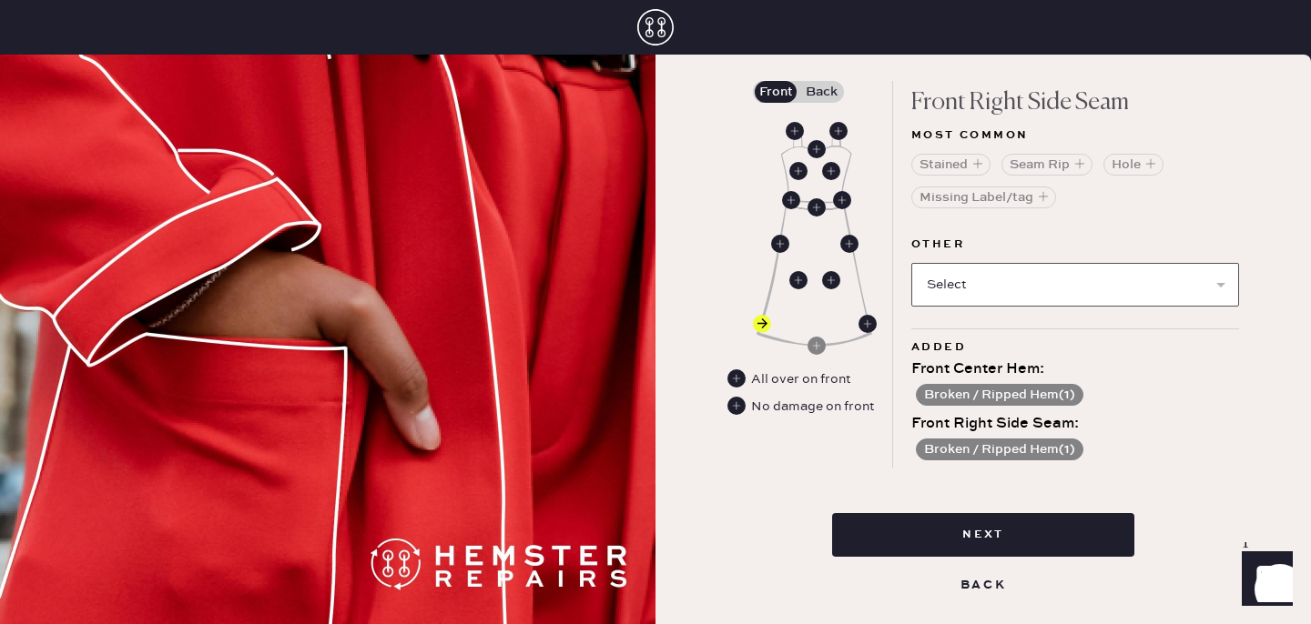
scroll to position [310, 0]
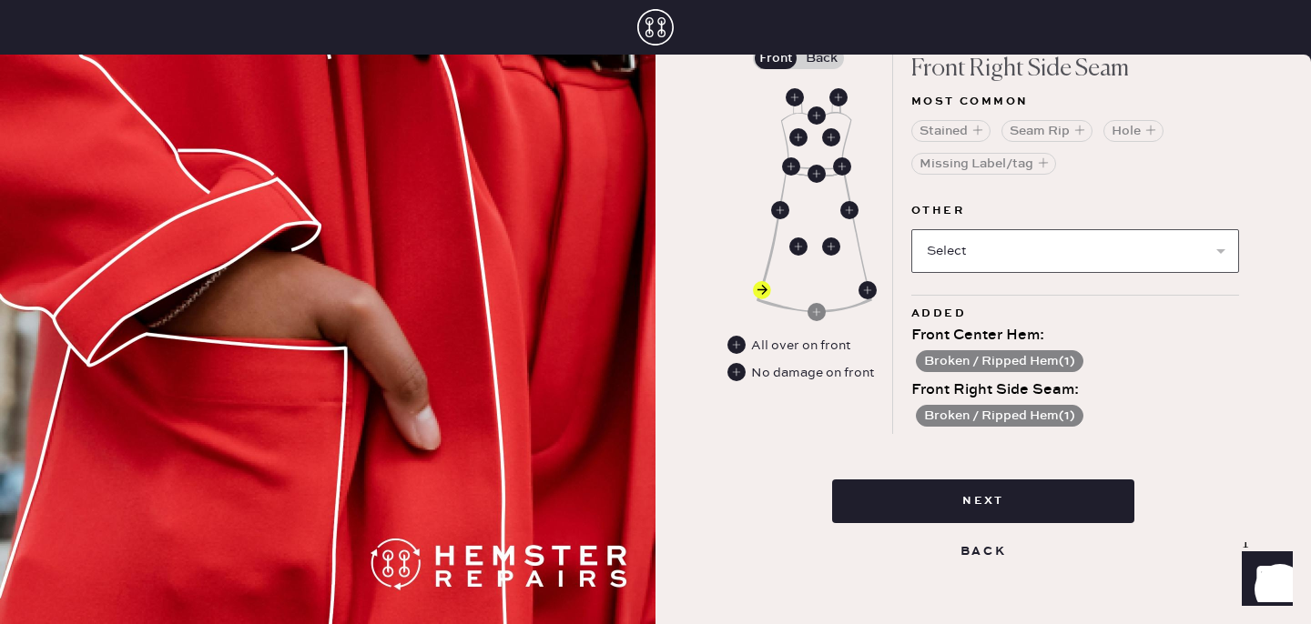
click at [1052, 243] on select "Select Broken Beads Broken Belt Loop Broken Button Broken Cup Broken Elastic Br…" at bounding box center [1075, 251] width 328 height 44
click at [869, 289] on use at bounding box center [867, 290] width 18 height 18
click at [1102, 265] on select "Select Broken / Ripped Hem Broken Beads Broken Belt Loop Broken Button Broken C…" at bounding box center [1075, 251] width 328 height 44
select select "1665"
select select
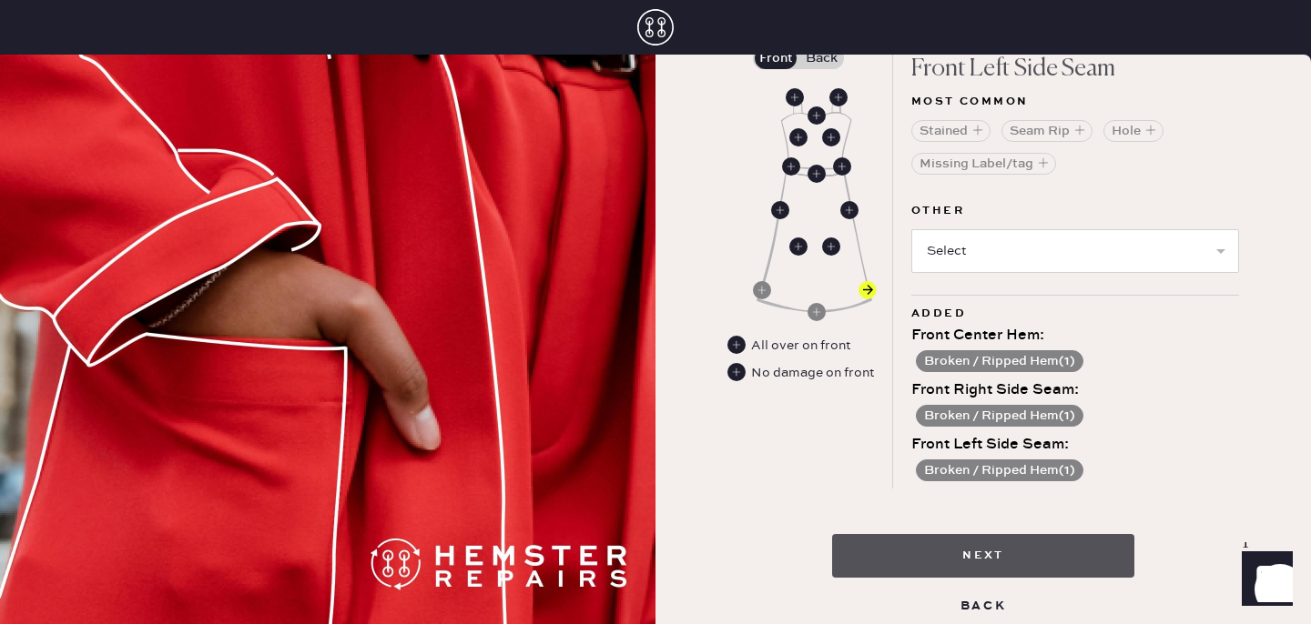
click at [1025, 535] on button "Next" at bounding box center [983, 556] width 302 height 44
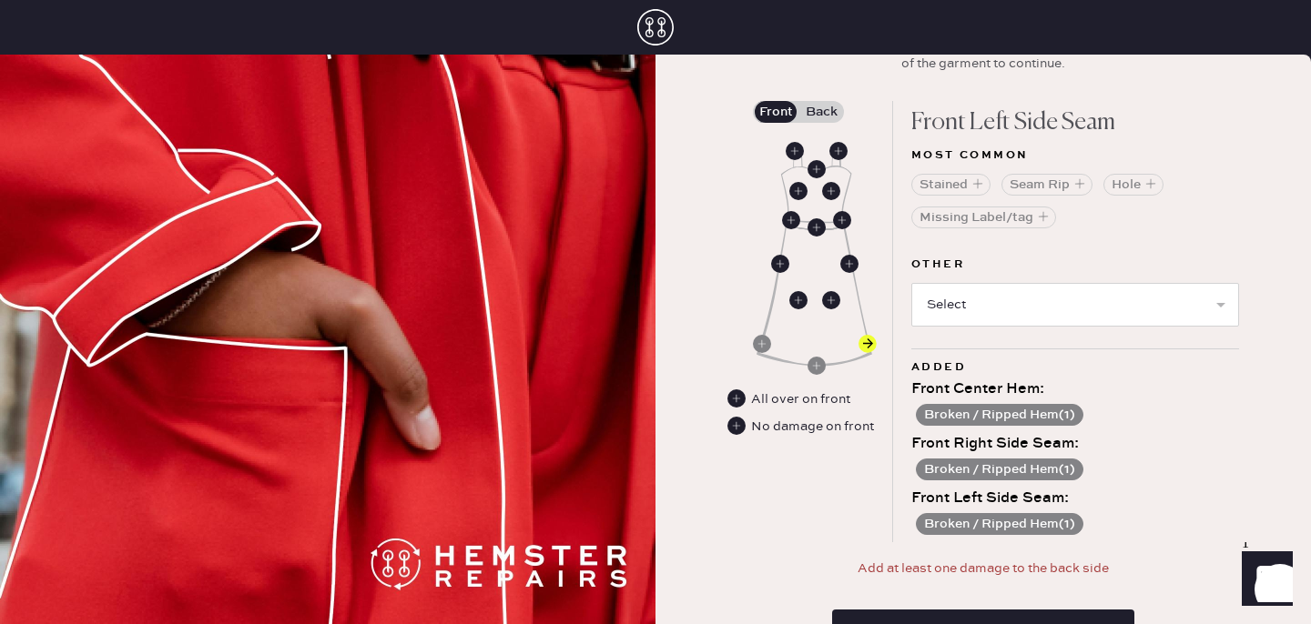
scroll to position [256, 0]
click at [807, 107] on label "Back" at bounding box center [821, 113] width 46 height 22
click at [821, 113] on input "Back" at bounding box center [821, 113] width 0 height 0
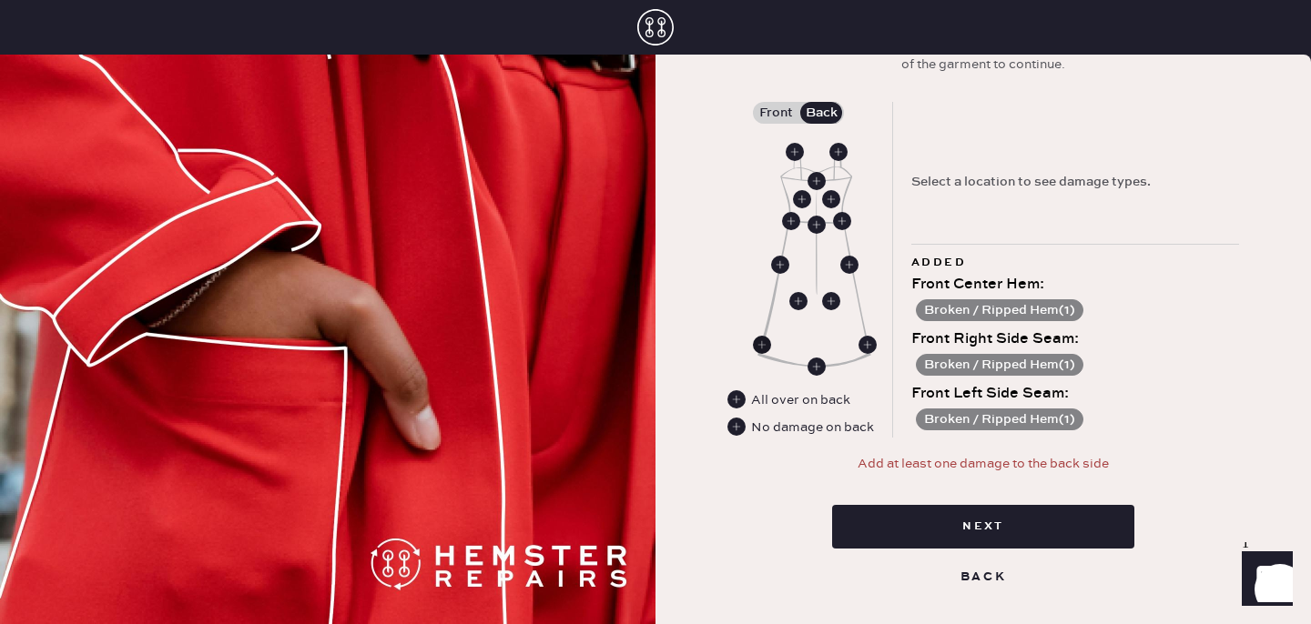
click at [760, 342] on use at bounding box center [762, 345] width 18 height 18
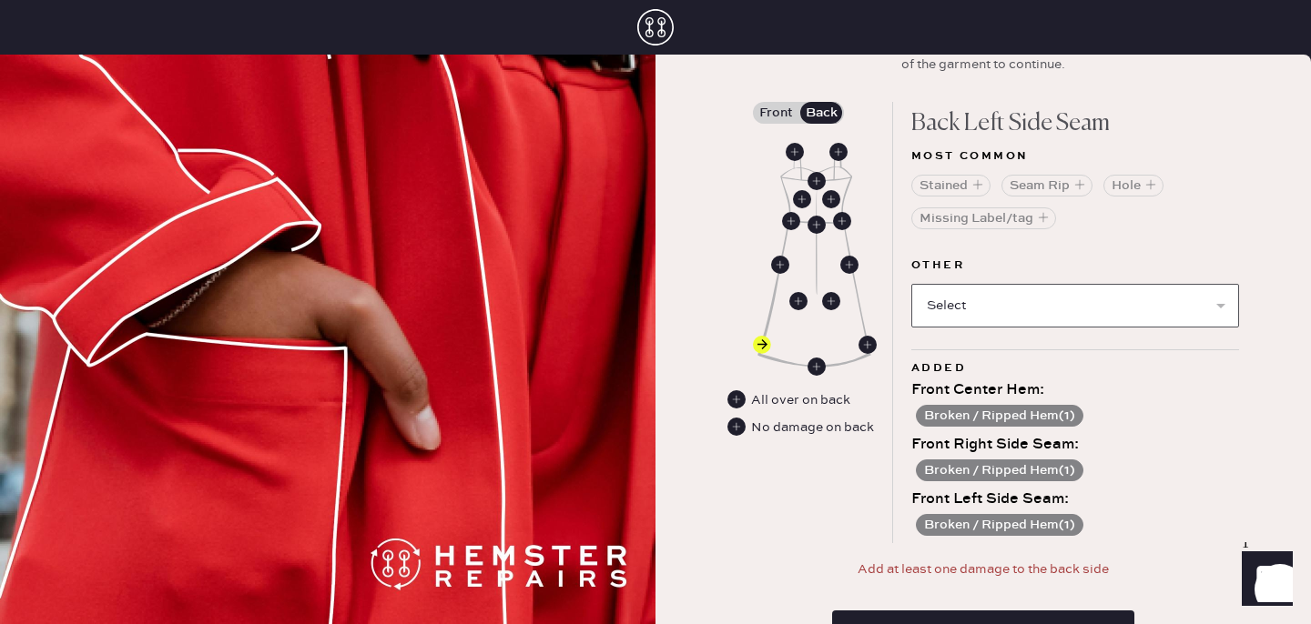
click at [980, 310] on select "Select Broken / Ripped Hem Broken Beads Broken Belt Loop Broken Button Broken C…" at bounding box center [1075, 306] width 328 height 44
select select "1665"
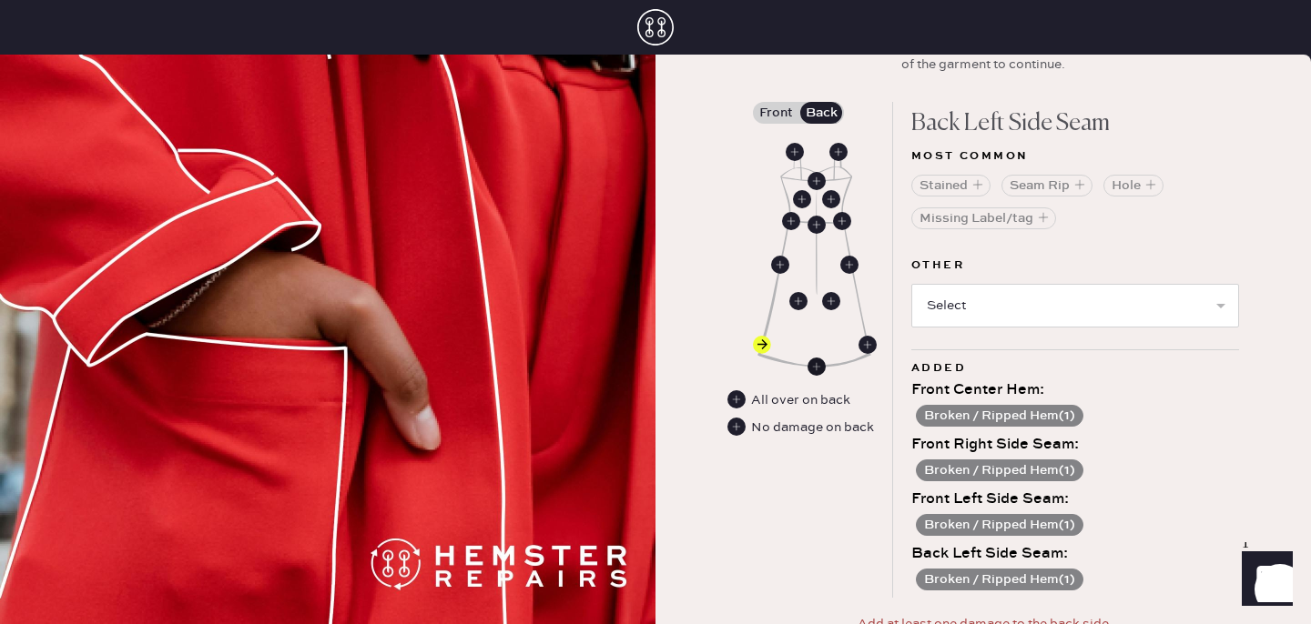
click at [813, 368] on use at bounding box center [816, 367] width 18 height 18
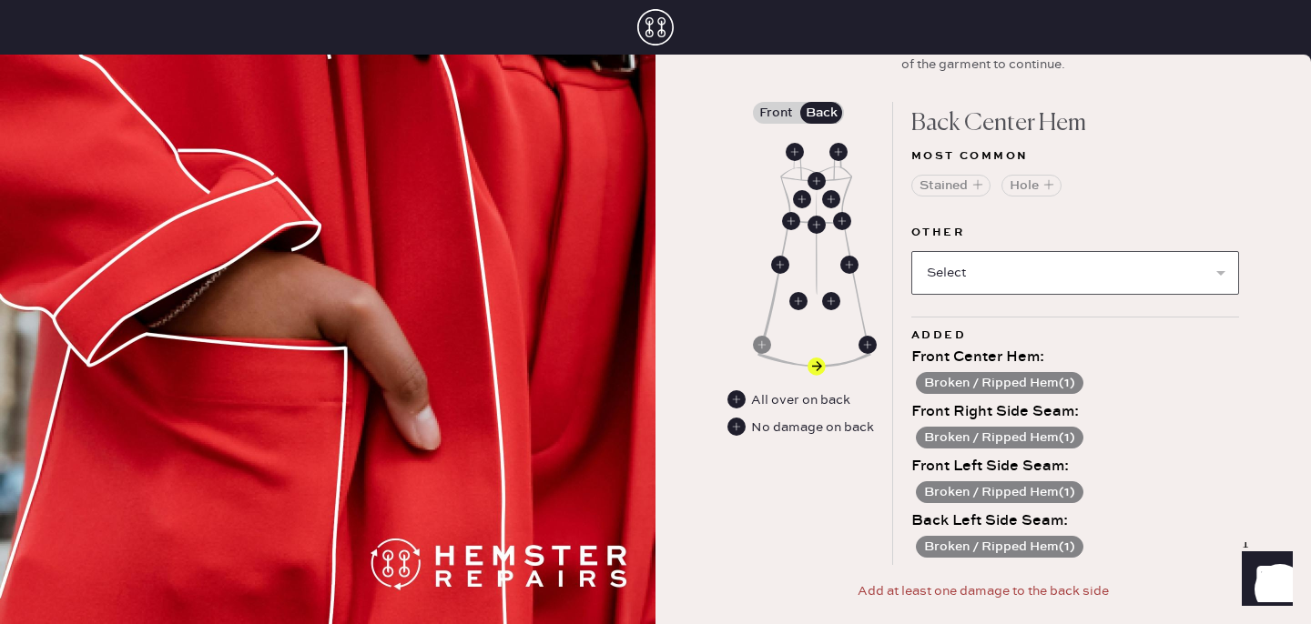
click at [1027, 289] on select "Select Broken / Ripped Hem Broken Beads Broken Belt Loop Broken Button Broken C…" at bounding box center [1075, 273] width 328 height 44
select select "1665"
click at [866, 342] on use at bounding box center [867, 345] width 18 height 18
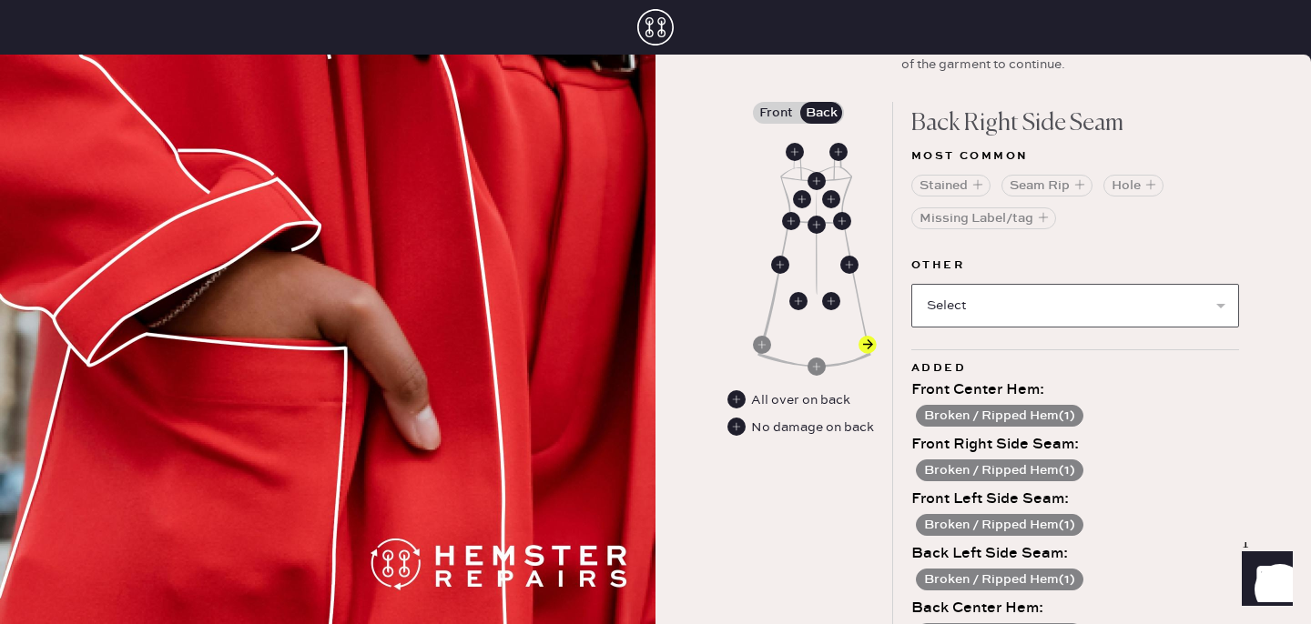
click at [1040, 314] on select "Select Broken / Ripped Hem Broken Beads Broken Belt Loop Broken Button Broken C…" at bounding box center [1075, 306] width 328 height 44
select select "1665"
select select
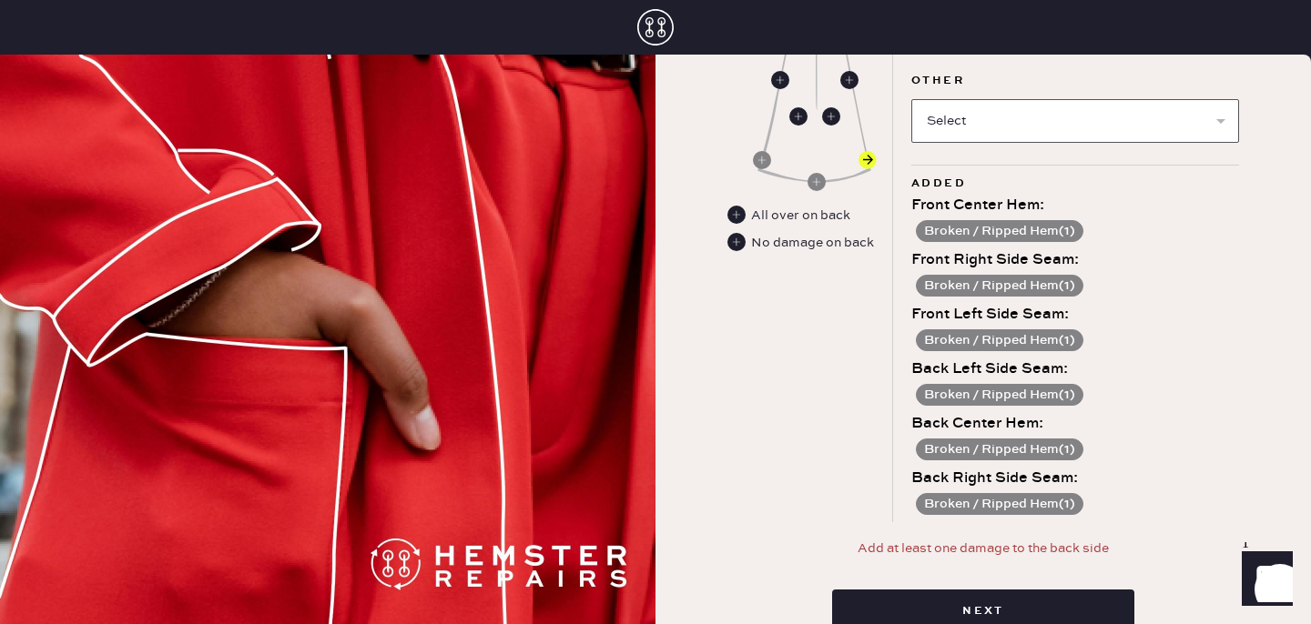
scroll to position [474, 0]
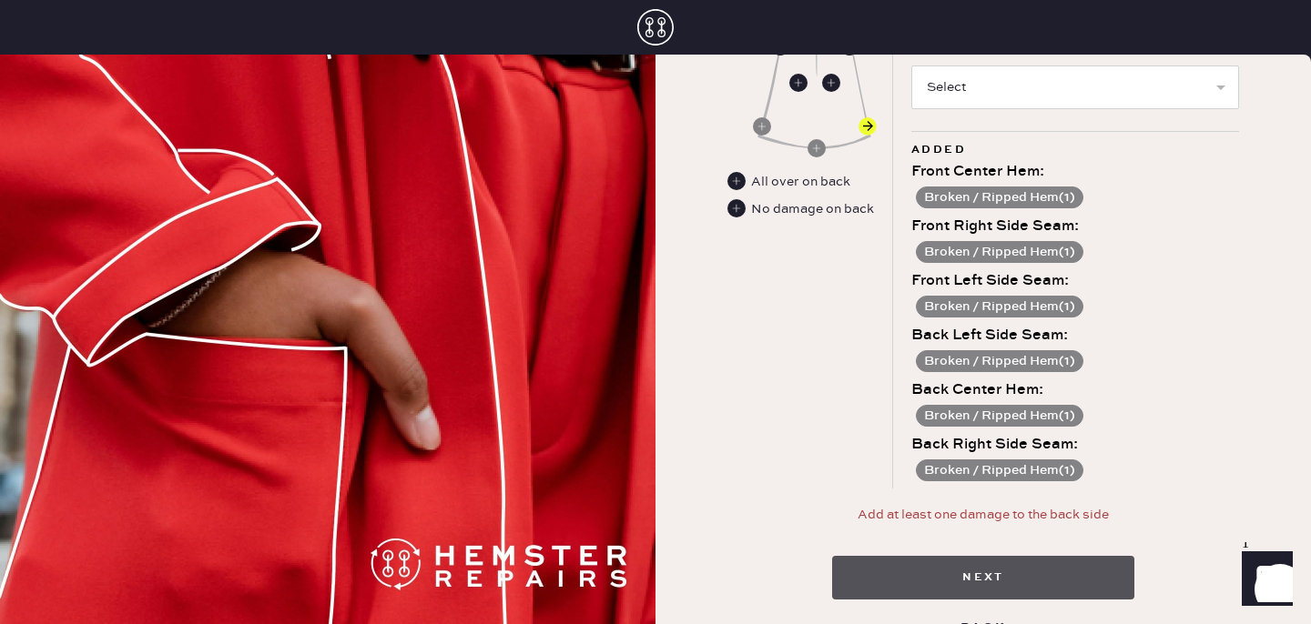
click at [973, 560] on button "Next" at bounding box center [983, 578] width 302 height 44
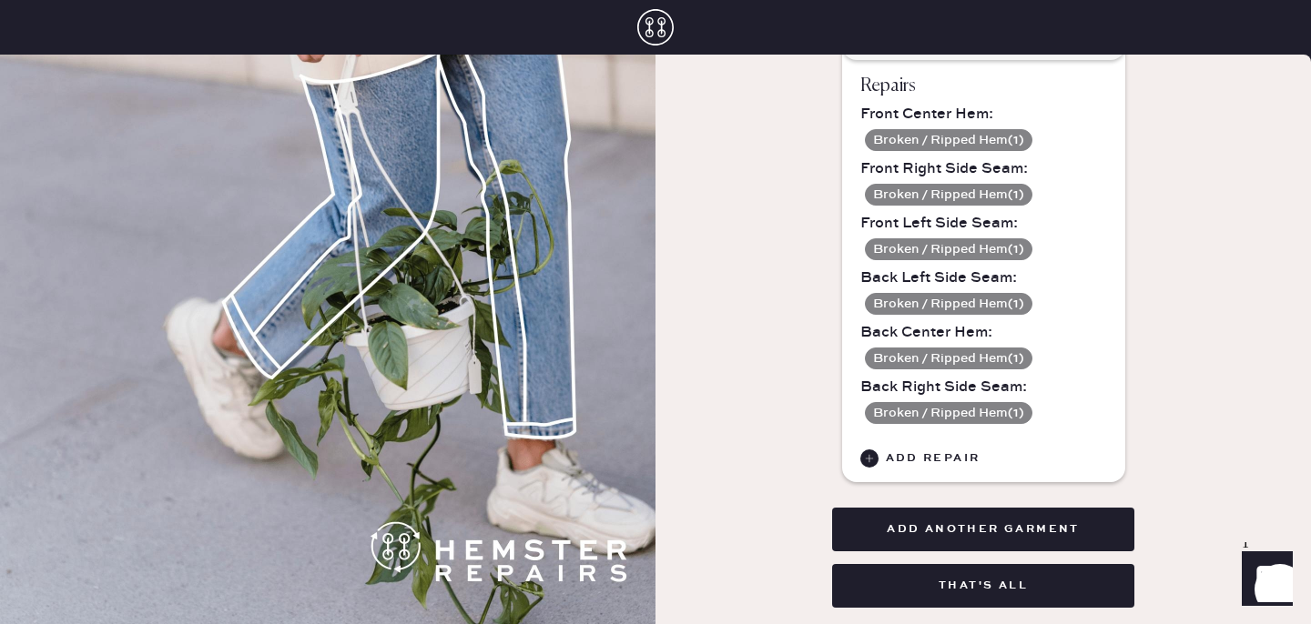
scroll to position [246, 0]
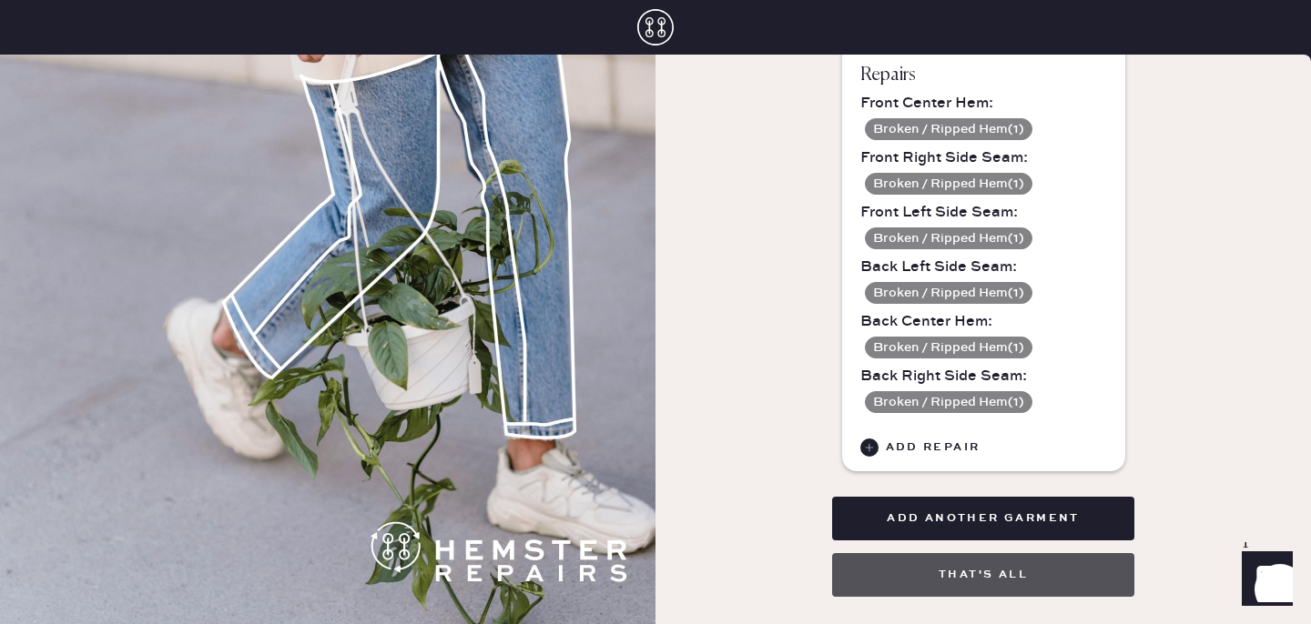
click at [1031, 573] on button "That's all" at bounding box center [983, 575] width 302 height 44
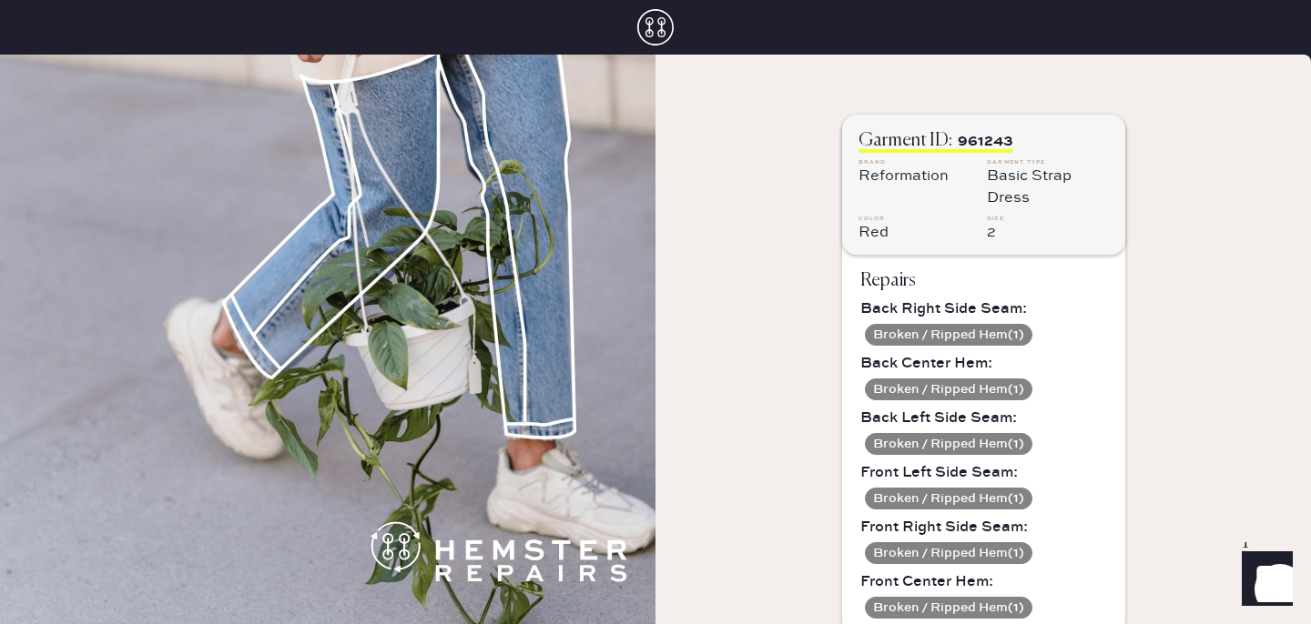
scroll to position [565, 0]
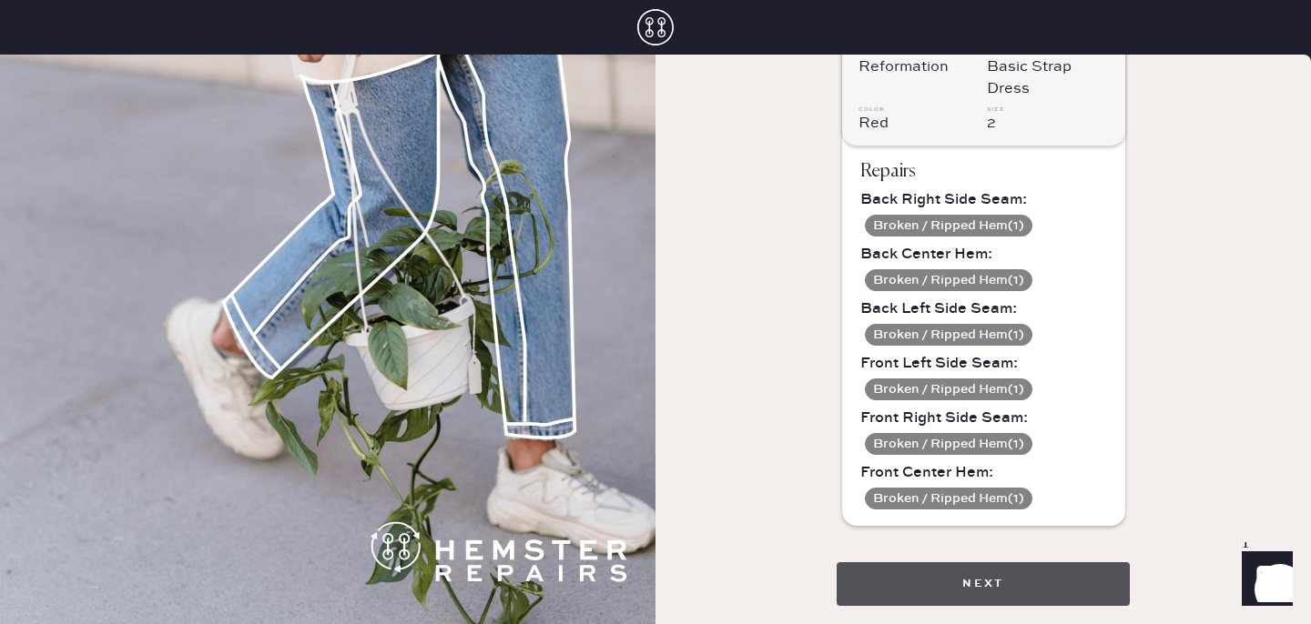
click at [981, 594] on button "Next" at bounding box center [983, 585] width 293 height 44
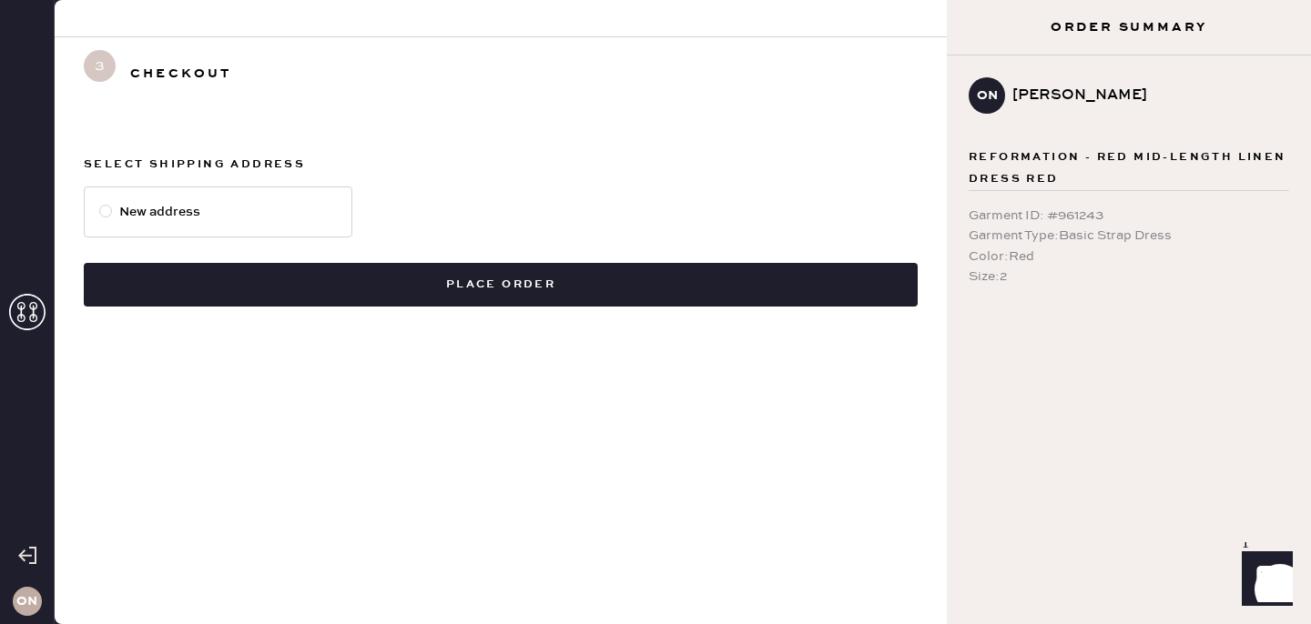
click at [109, 210] on div at bounding box center [105, 211] width 13 height 13
click at [100, 203] on input "New address" at bounding box center [99, 202] width 1 height 1
radio input "true"
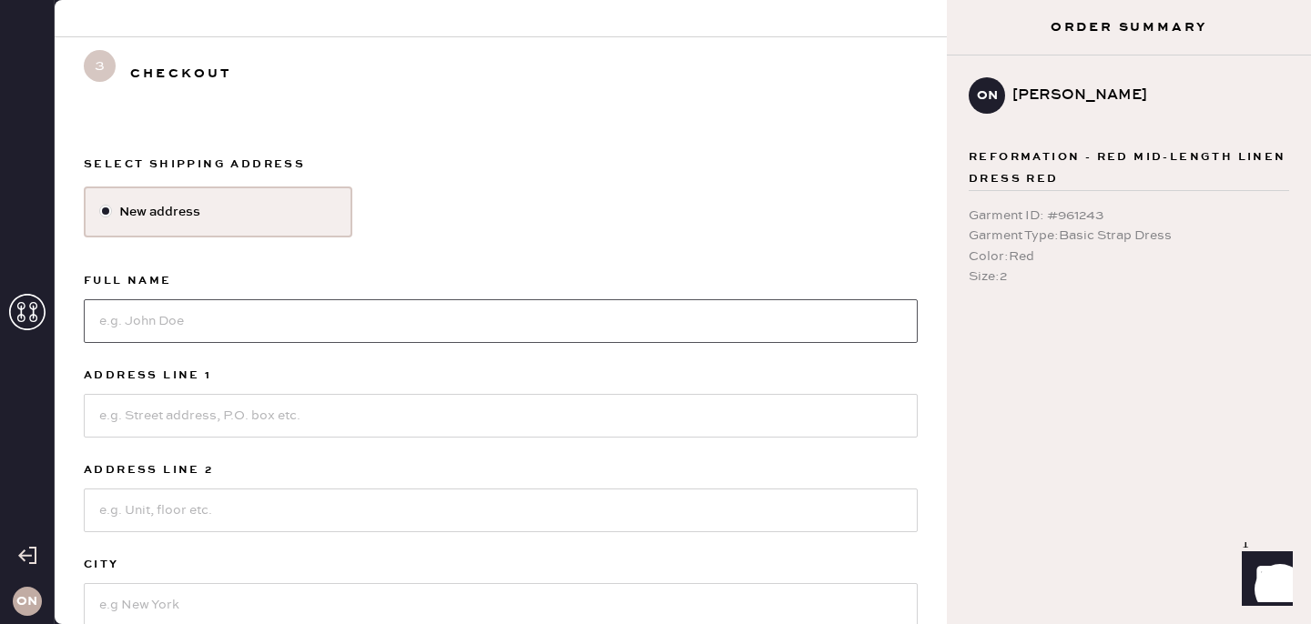
click at [209, 315] on input at bounding box center [501, 321] width 834 height 44
type input "[PERSON_NAME]"
click at [208, 408] on input at bounding box center [501, 416] width 834 height 44
type input "[STREET_ADDRESS]"
click at [145, 522] on input at bounding box center [501, 511] width 834 height 44
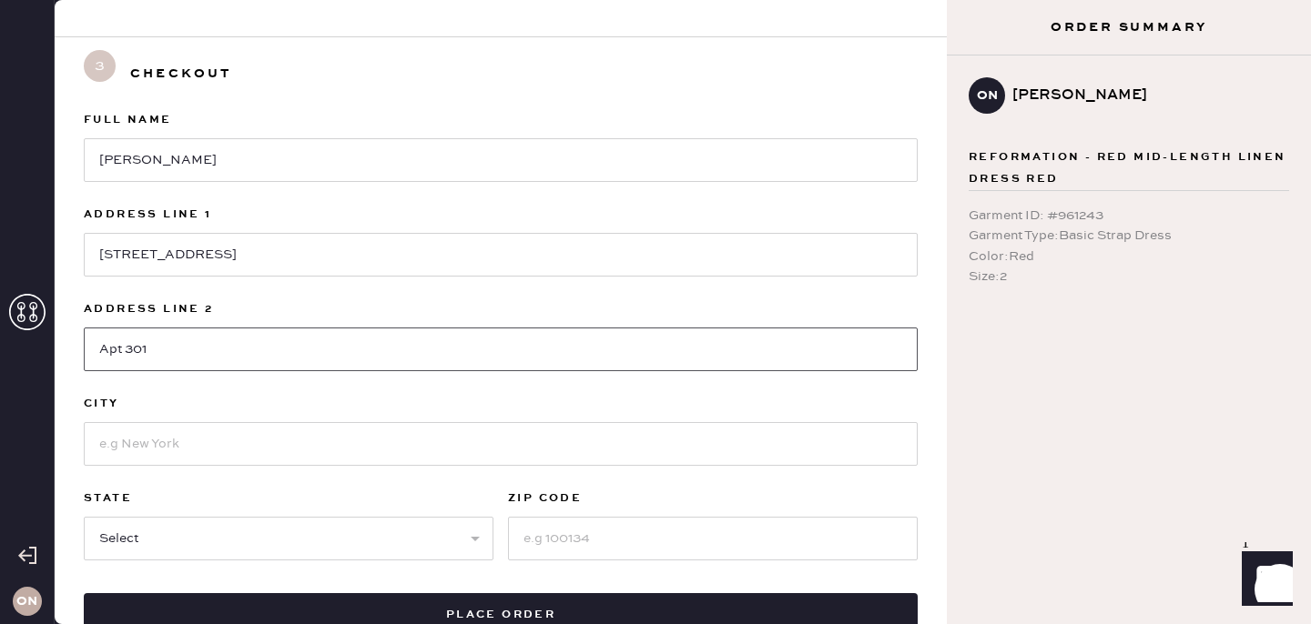
scroll to position [166, 0]
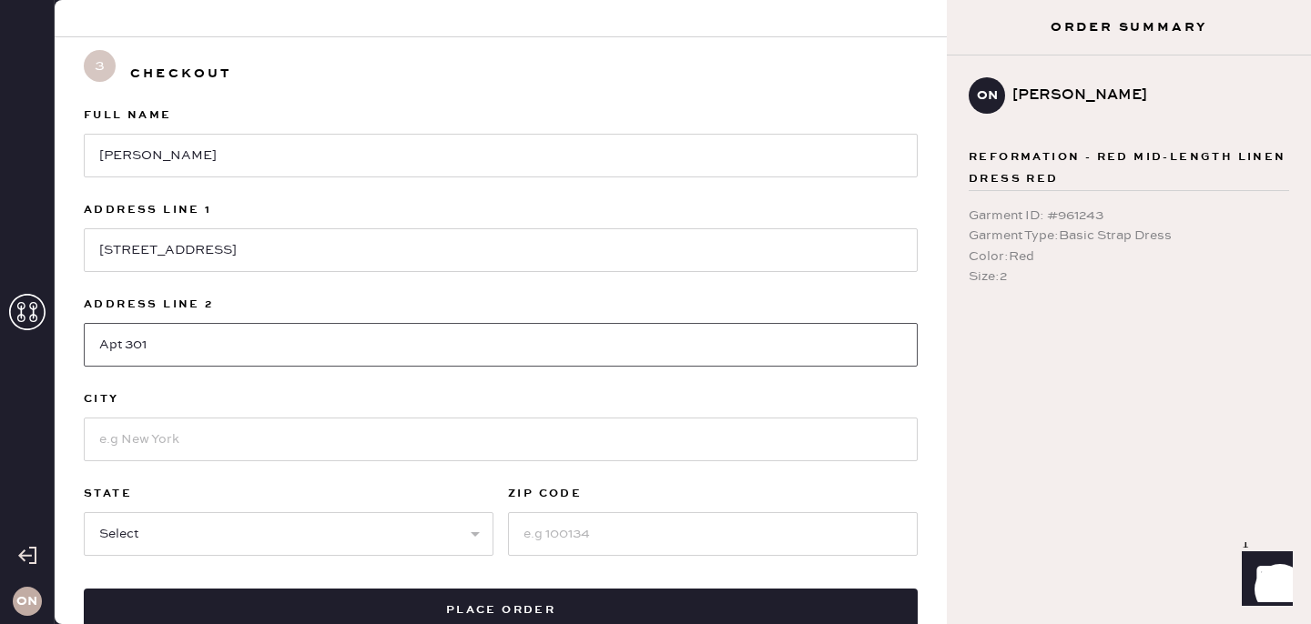
type input "Apt 301"
click at [175, 445] on input at bounding box center [501, 440] width 834 height 44
type input "[GEOGRAPHIC_DATA]"
click at [243, 527] on select "Select AK AL AR AZ CA CO CT [GEOGRAPHIC_DATA] DE FL [GEOGRAPHIC_DATA] HI [GEOGR…" at bounding box center [289, 535] width 410 height 44
select select "PA"
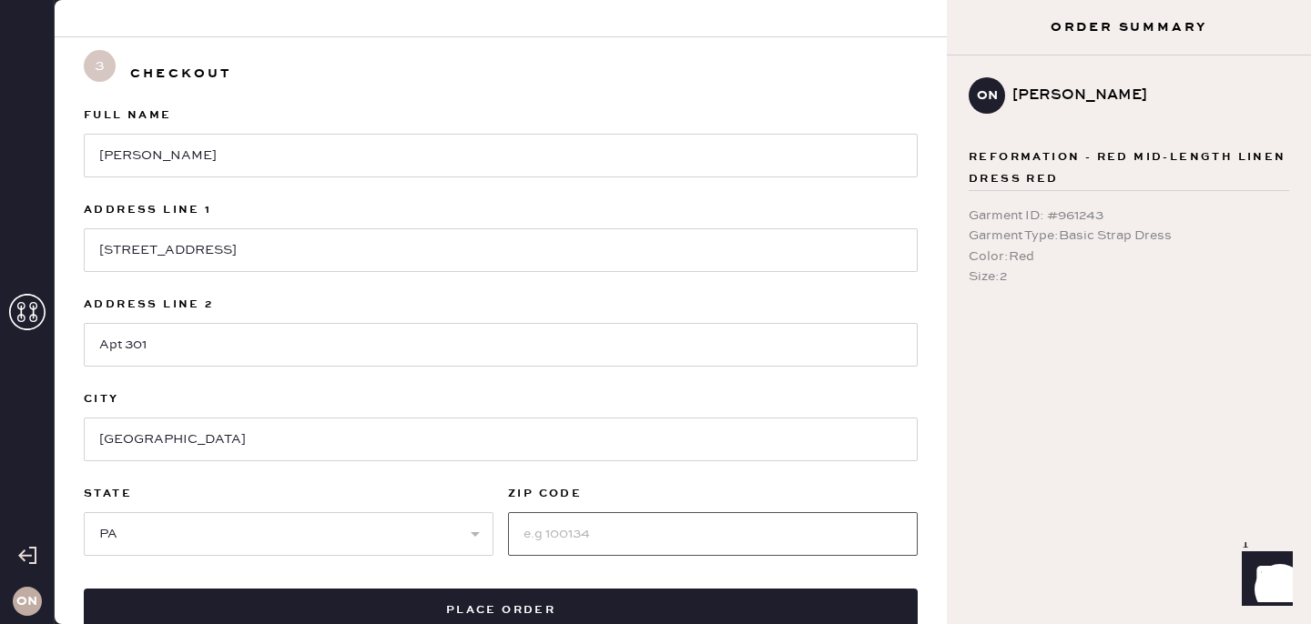
click at [580, 521] on input at bounding box center [713, 535] width 410 height 44
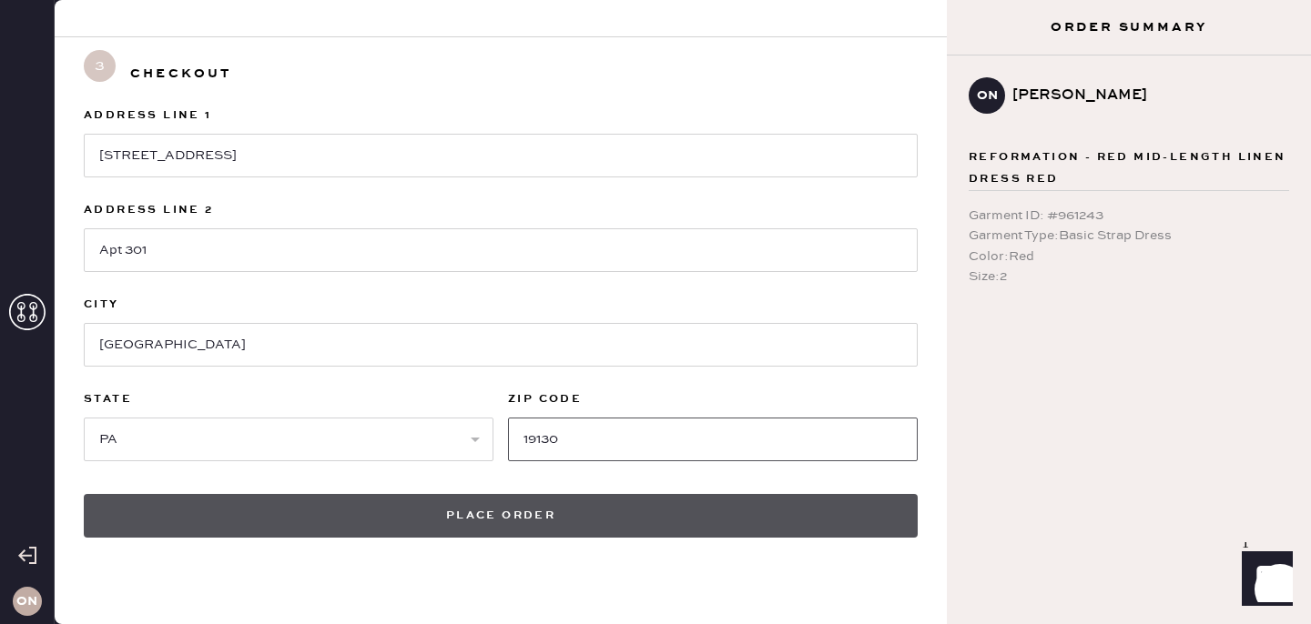
scroll to position [261, 0]
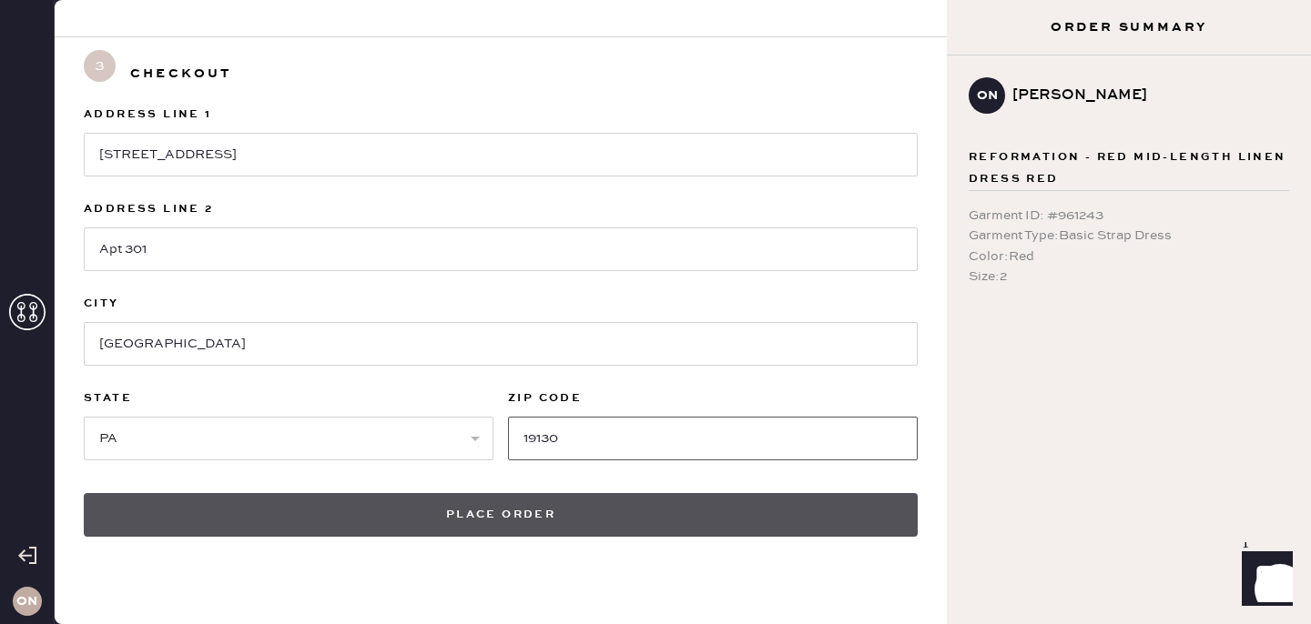
type input "19130"
click at [553, 524] on button "Place order" at bounding box center [501, 515] width 834 height 44
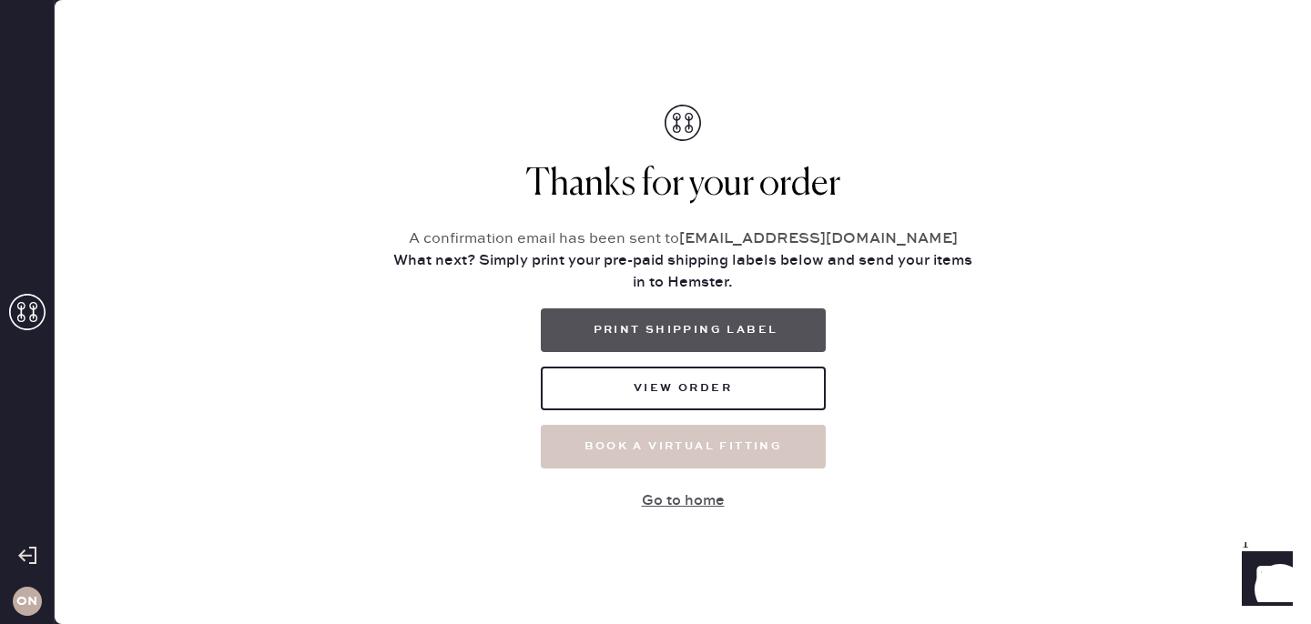
click at [724, 342] on button "Print Shipping Label" at bounding box center [683, 331] width 285 height 44
